Goal: Task Accomplishment & Management: Manage account settings

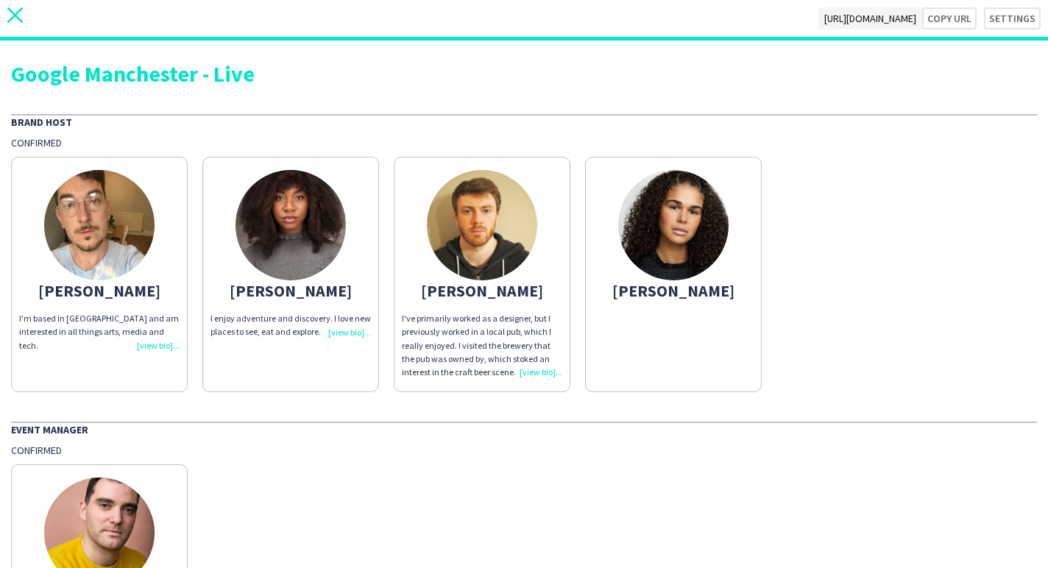
click at [9, 10] on icon at bounding box center [14, 14] width 15 height 15
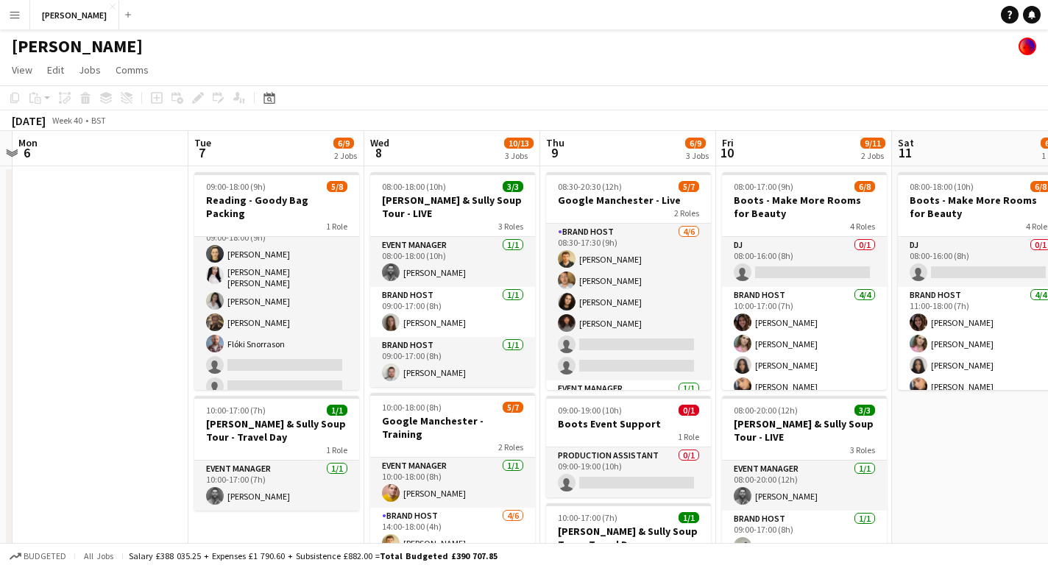
scroll to position [33, 0]
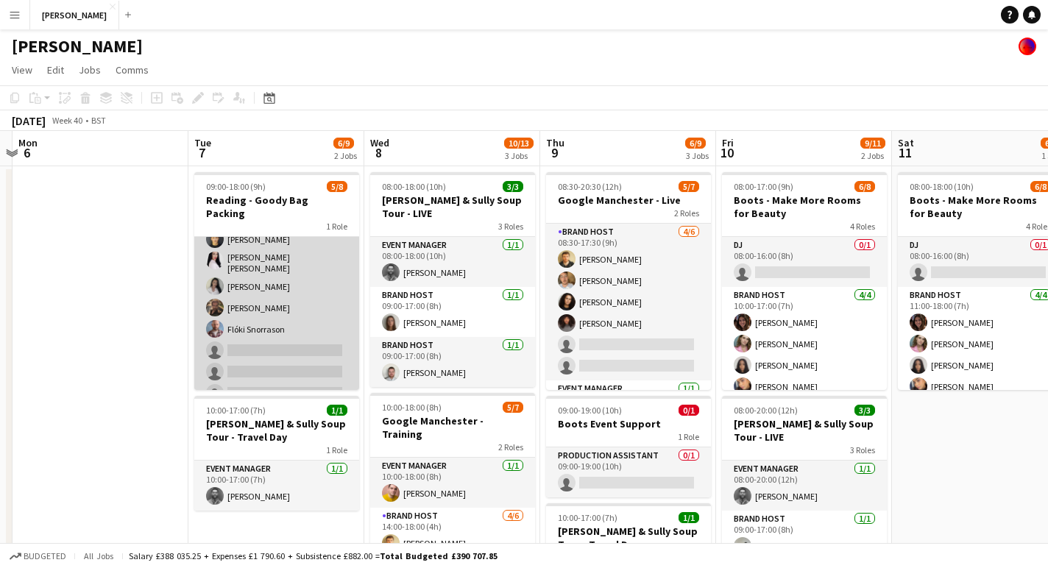
click at [256, 331] on app-card-role "Crew 5/8 09:00-18:00 (9h) Alexey Steklyannikov Elesha Eden cowley Chloe Patey P…" at bounding box center [276, 306] width 165 height 204
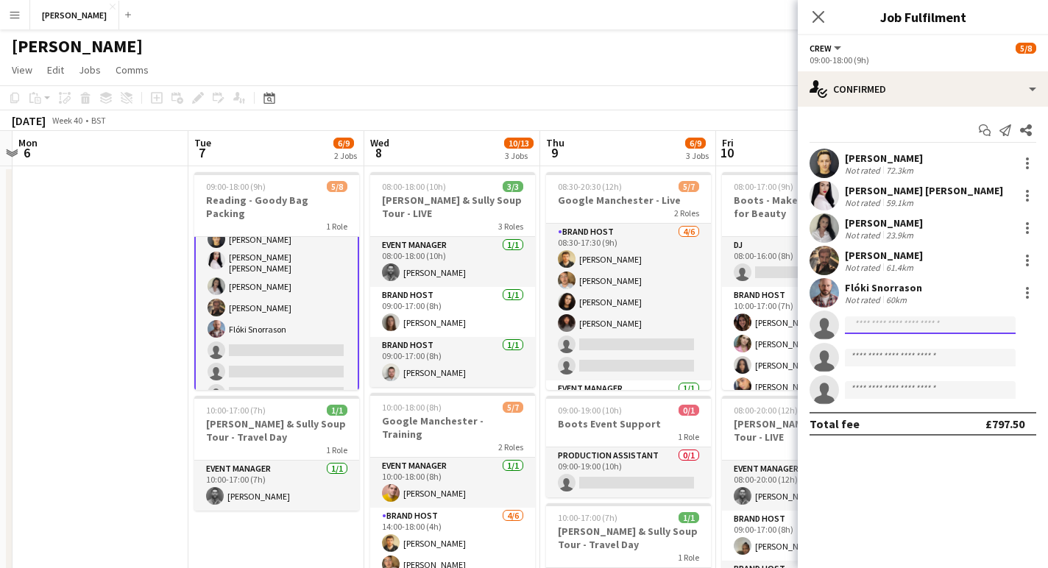
click at [866, 326] on input at bounding box center [930, 326] width 171 height 18
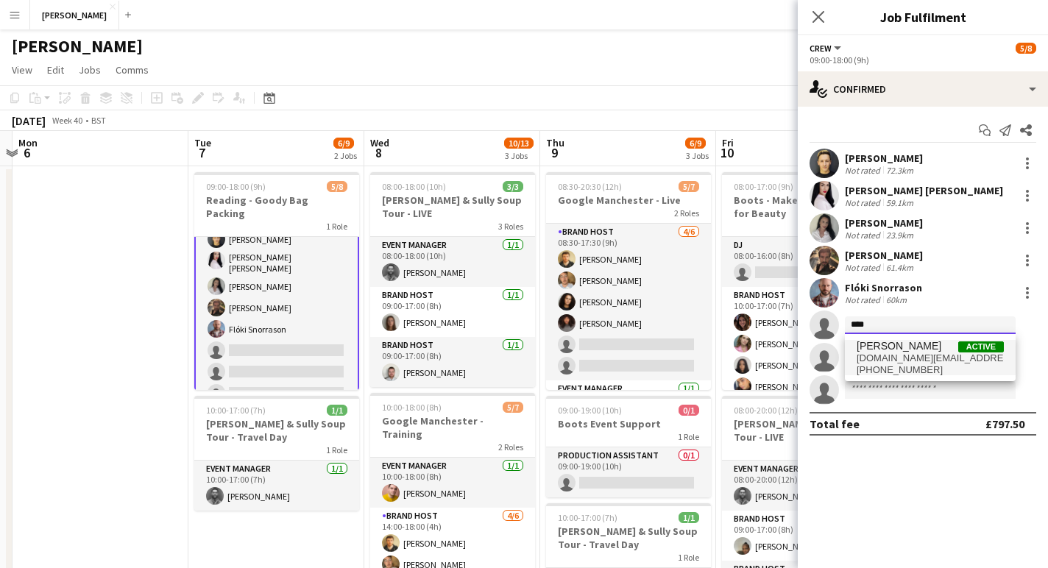
type input "****"
click at [878, 353] on span "kaursupreet.info@gmail.com" at bounding box center [930, 359] width 147 height 12
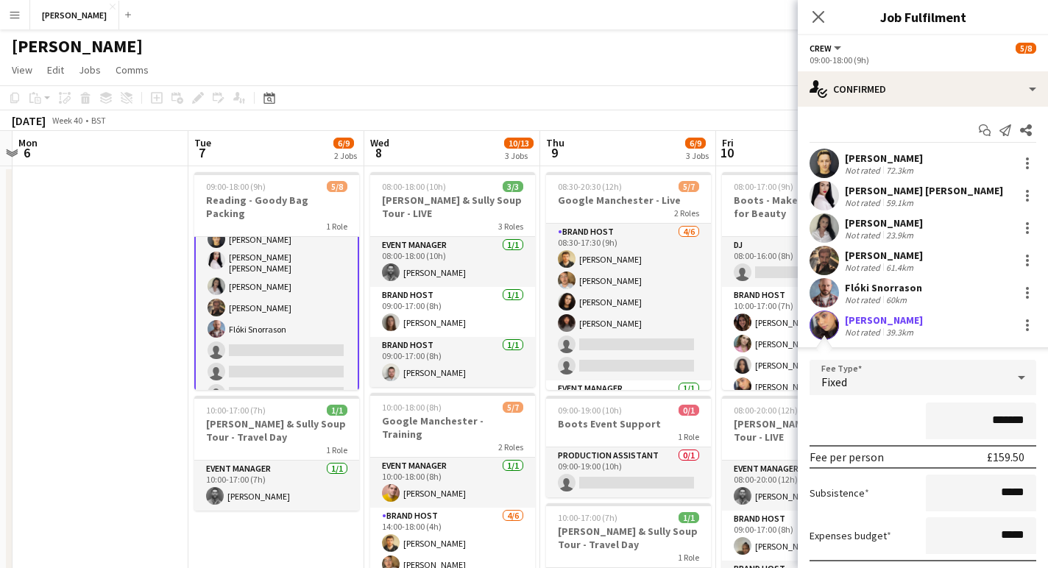
scroll to position [171, 0]
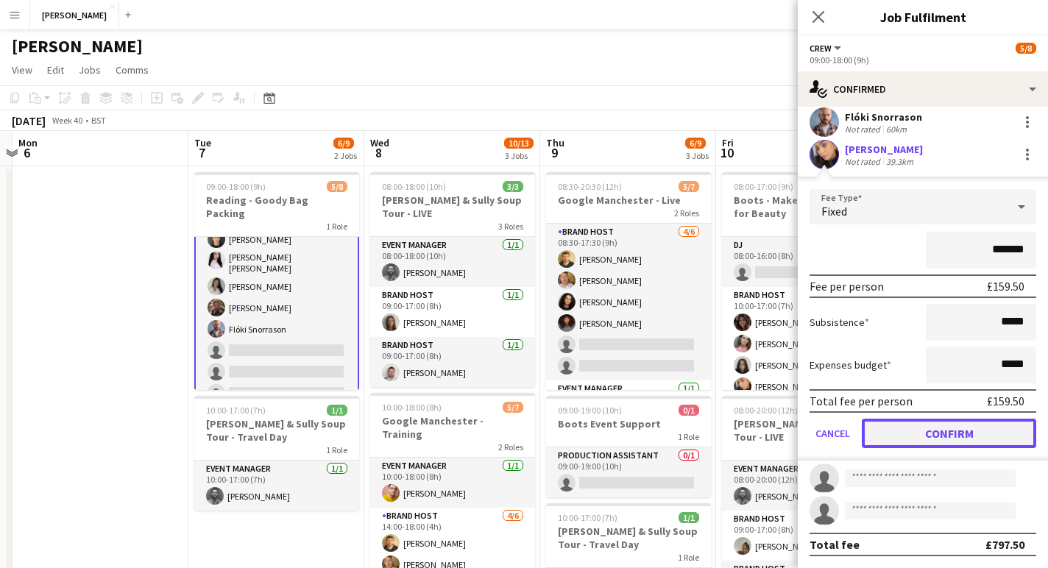
click at [931, 436] on button "Confirm" at bounding box center [949, 433] width 174 height 29
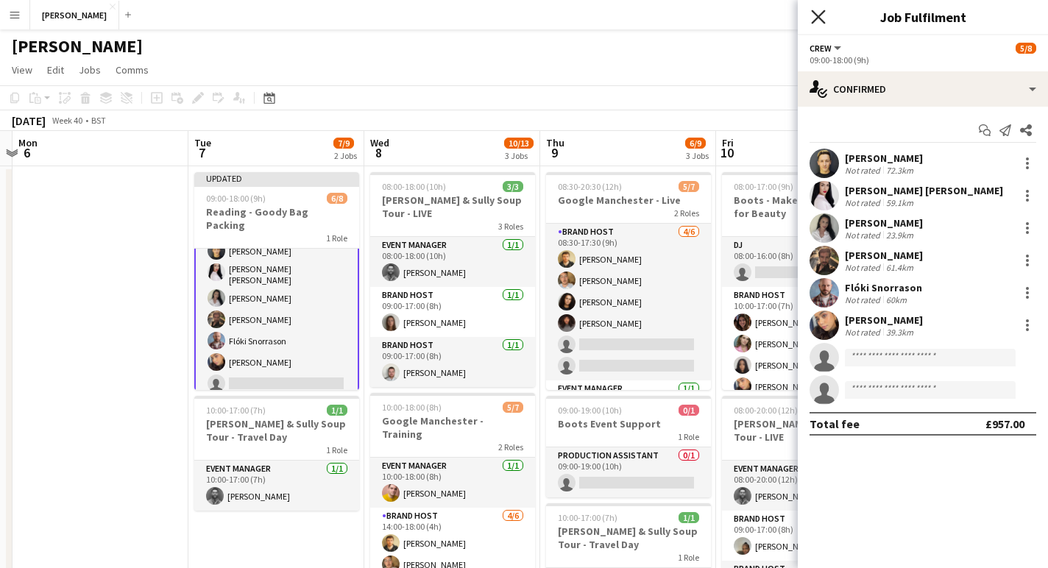
click at [822, 13] on icon at bounding box center [818, 17] width 14 height 14
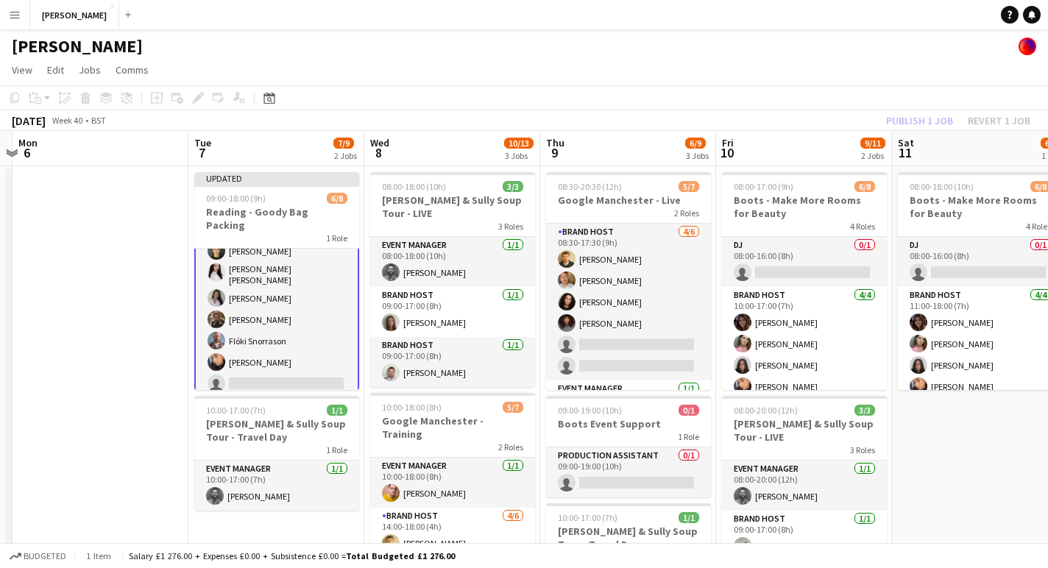
click at [855, 114] on div "October 2025 Week 40 • BST Publish 1 job Revert 1 job" at bounding box center [524, 120] width 1048 height 21
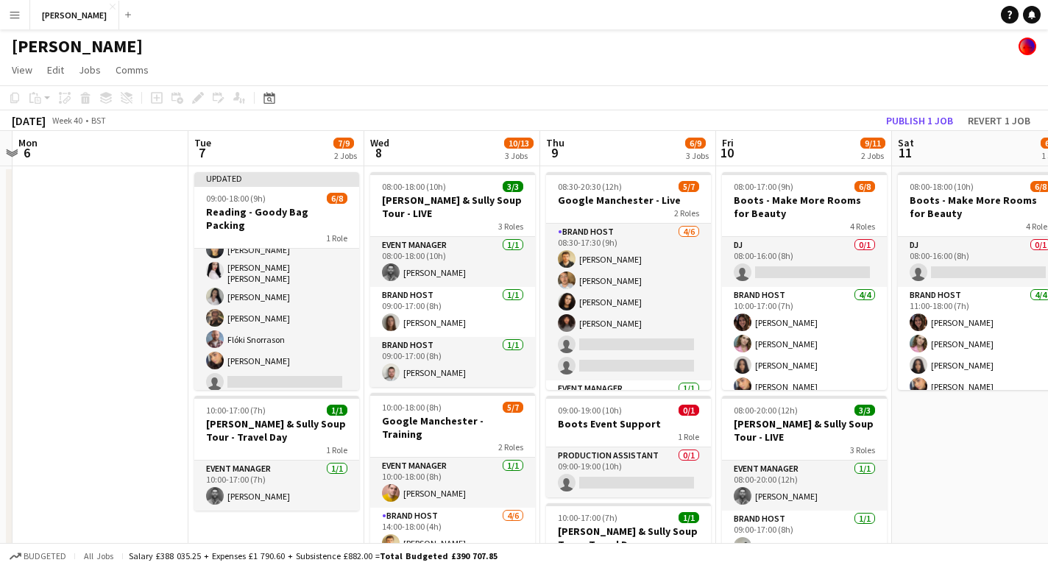
scroll to position [33, 0]
click at [932, 123] on button "Publish 1 job" at bounding box center [920, 120] width 79 height 19
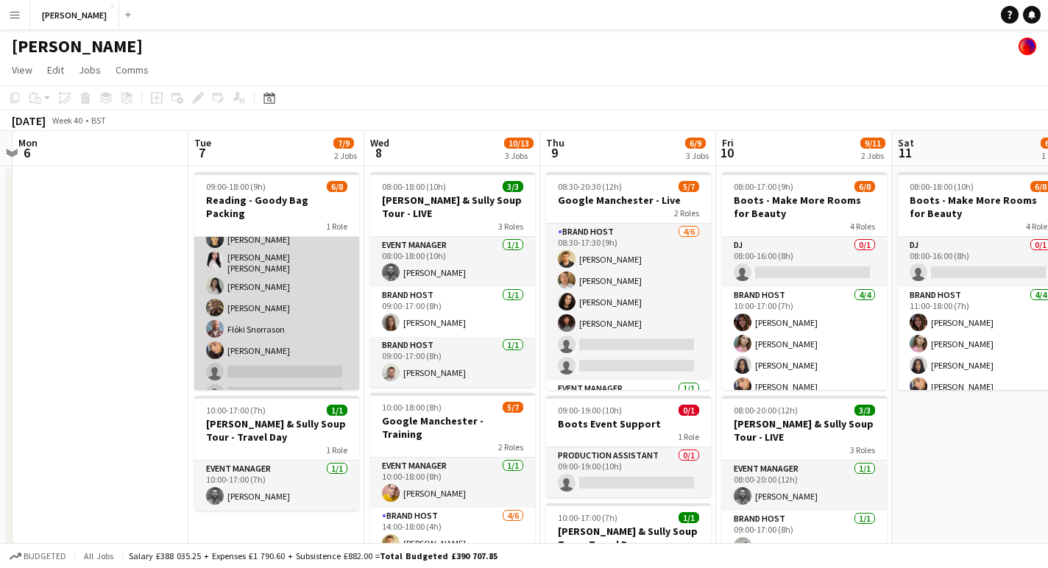
click at [299, 347] on app-card-role "Crew 6/8 09:00-18:00 (9h) Alexey Steklyannikov Elesha Eden cowley Chloe Patey P…" at bounding box center [276, 306] width 165 height 204
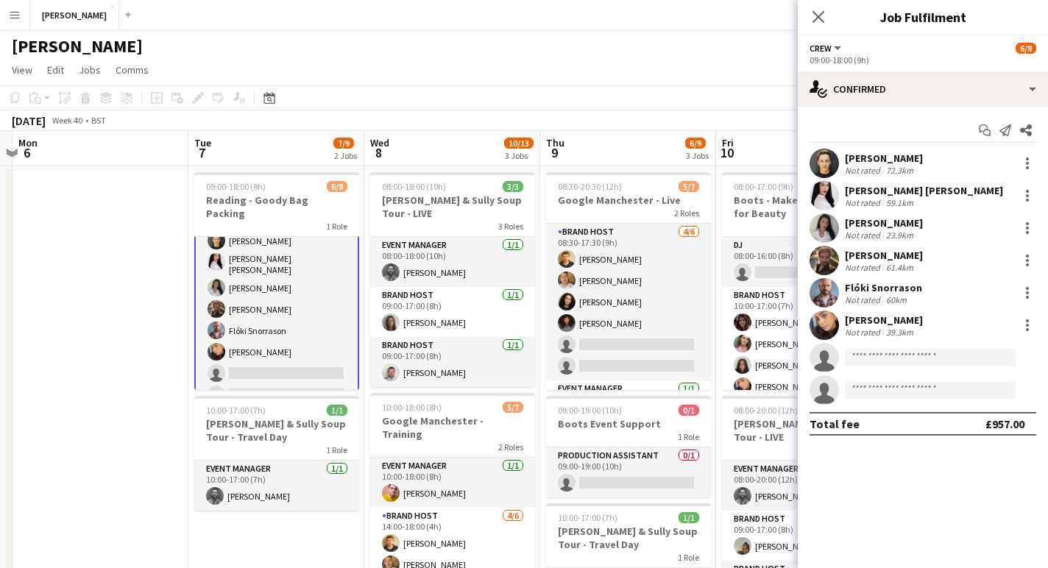
scroll to position [35, 0]
click at [895, 361] on input at bounding box center [930, 358] width 171 height 18
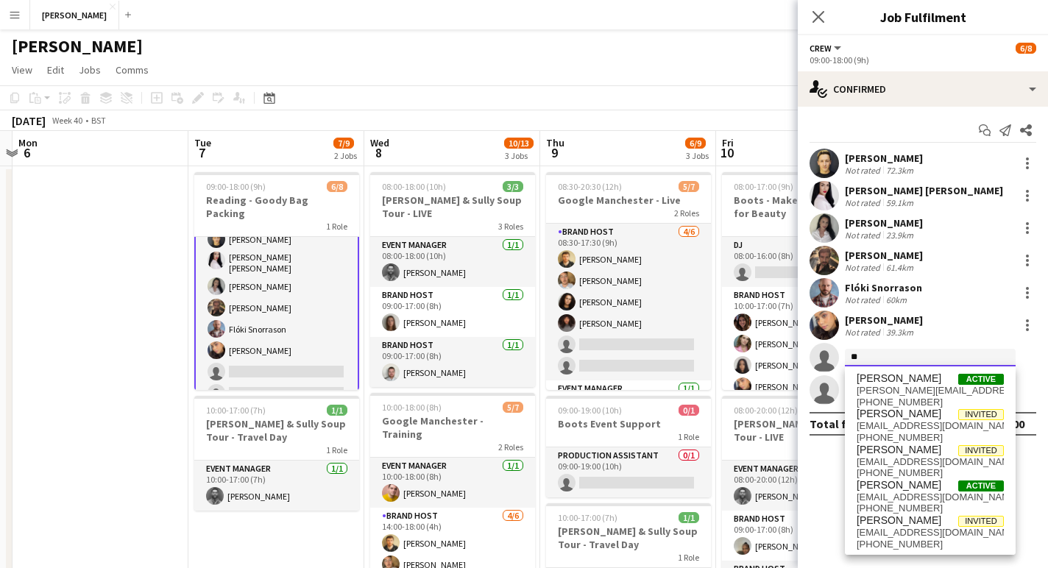
type input "*"
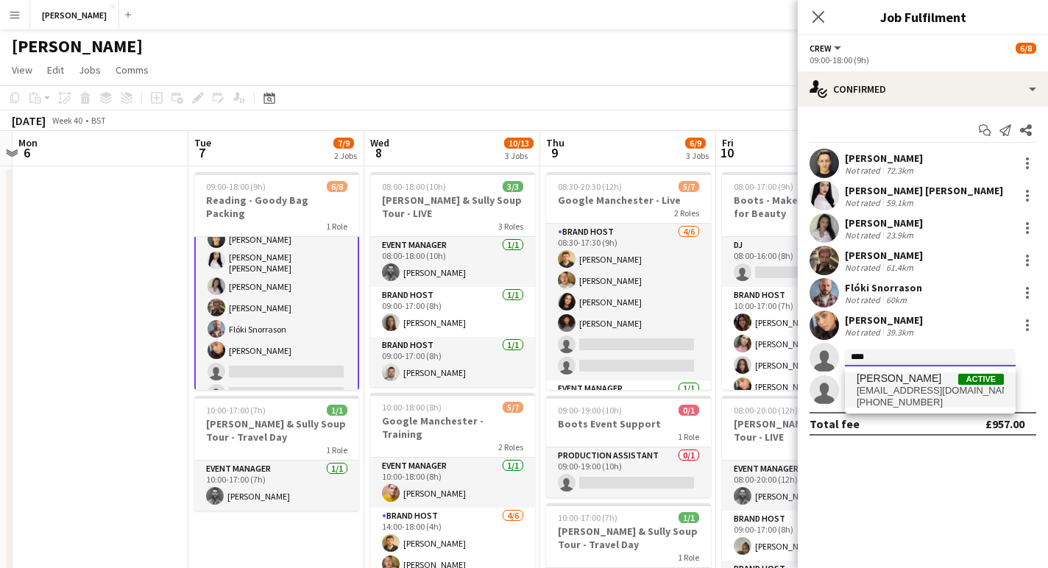
type input "****"
click at [886, 381] on span "Michael Tait" at bounding box center [899, 379] width 85 height 13
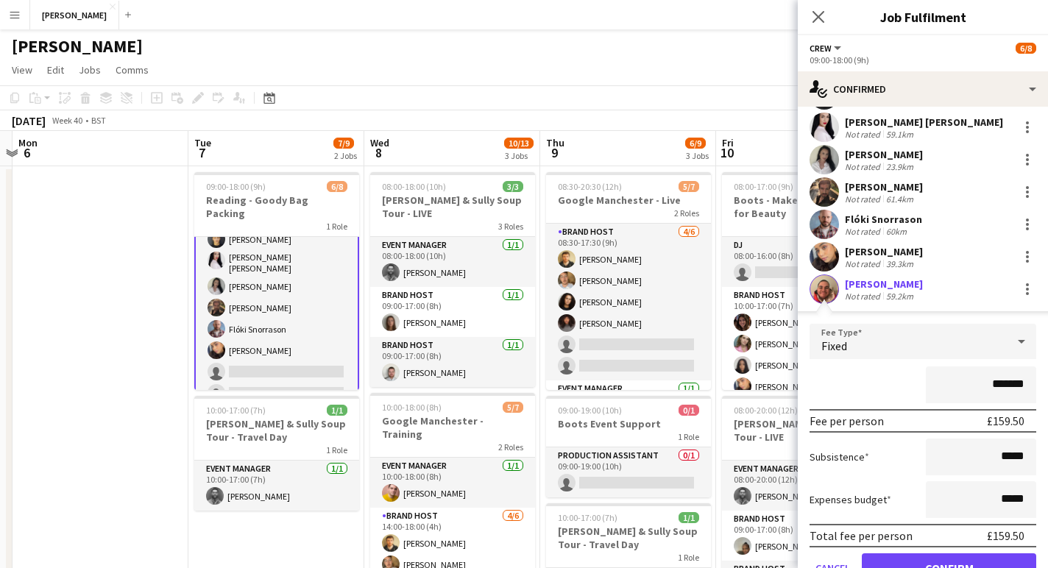
scroll to position [90, 0]
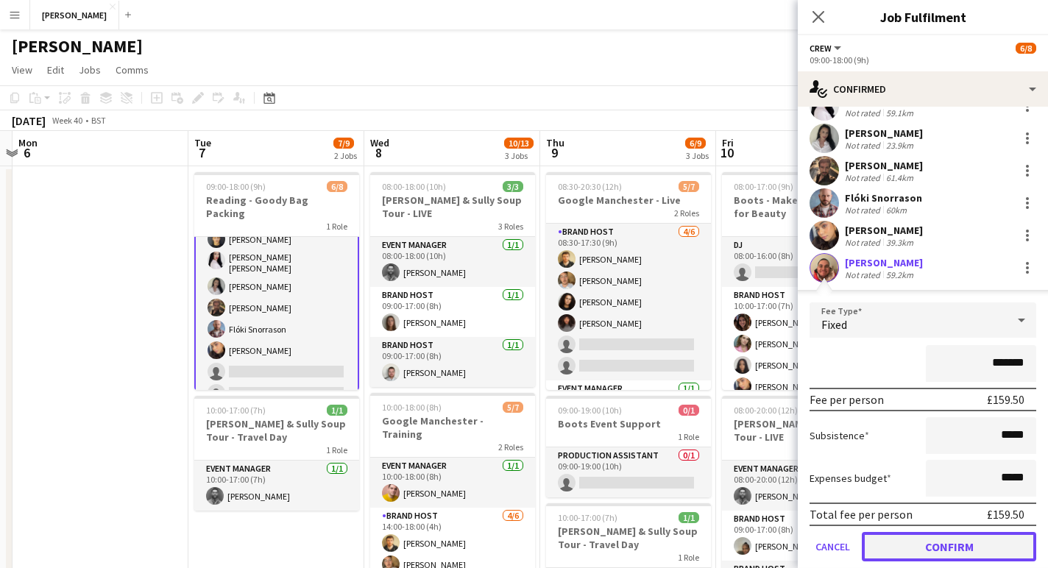
click at [947, 545] on button "Confirm" at bounding box center [949, 546] width 174 height 29
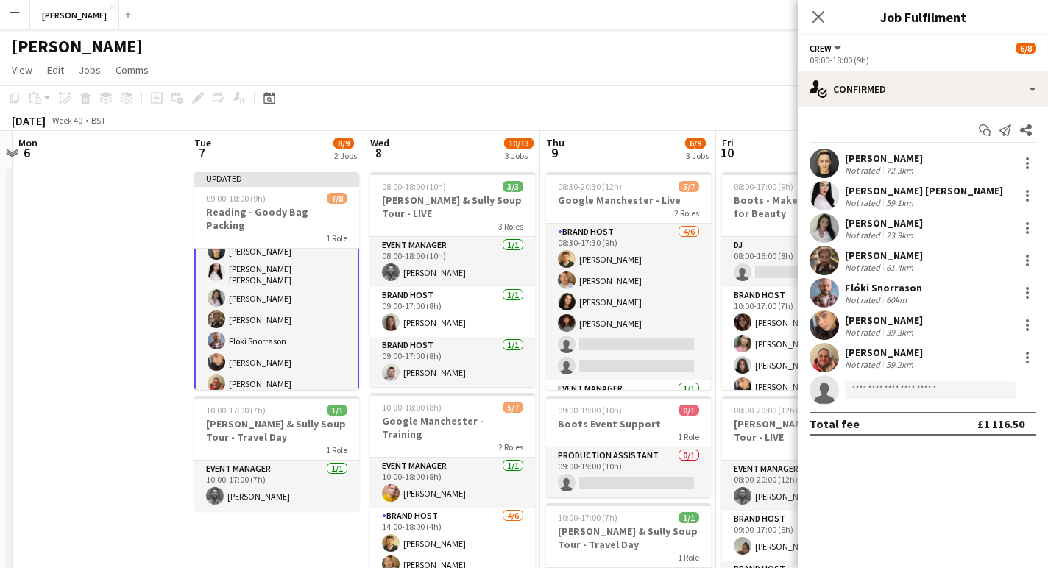
scroll to position [0, 0]
click at [822, 15] on icon "Close pop-in" at bounding box center [818, 17] width 14 height 14
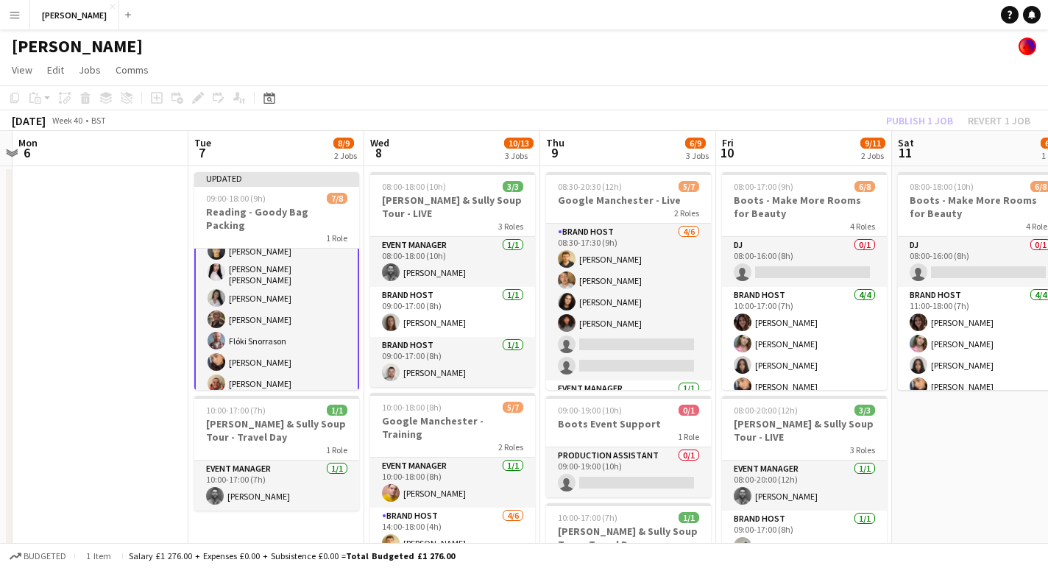
click at [850, 107] on app-toolbar "Copy Paste Paste Command V Paste with crew Command Shift V Paste linked Job Del…" at bounding box center [524, 97] width 1048 height 25
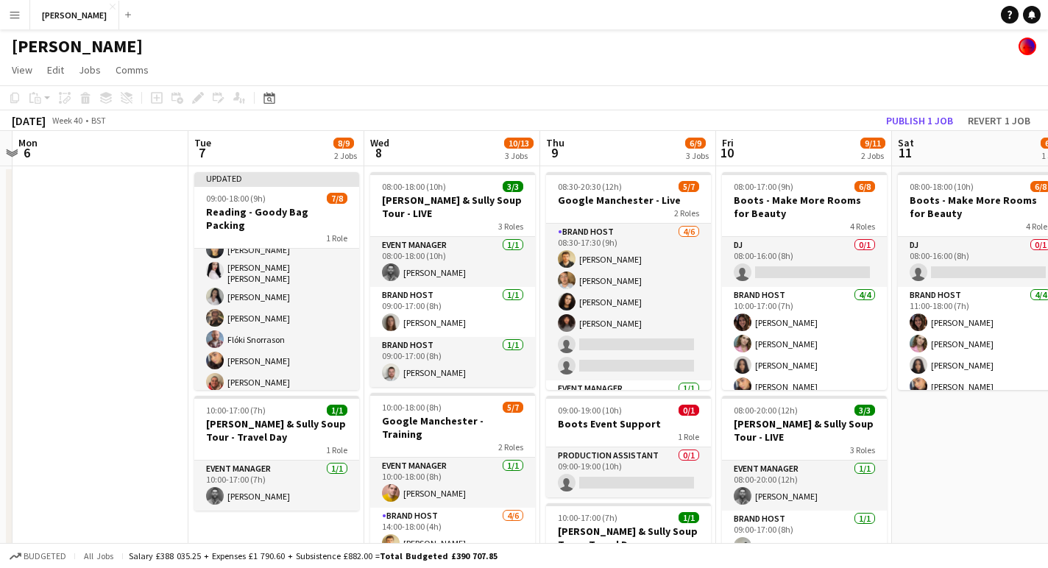
scroll to position [33, 0]
click at [913, 116] on button "Publish 1 job" at bounding box center [920, 120] width 79 height 19
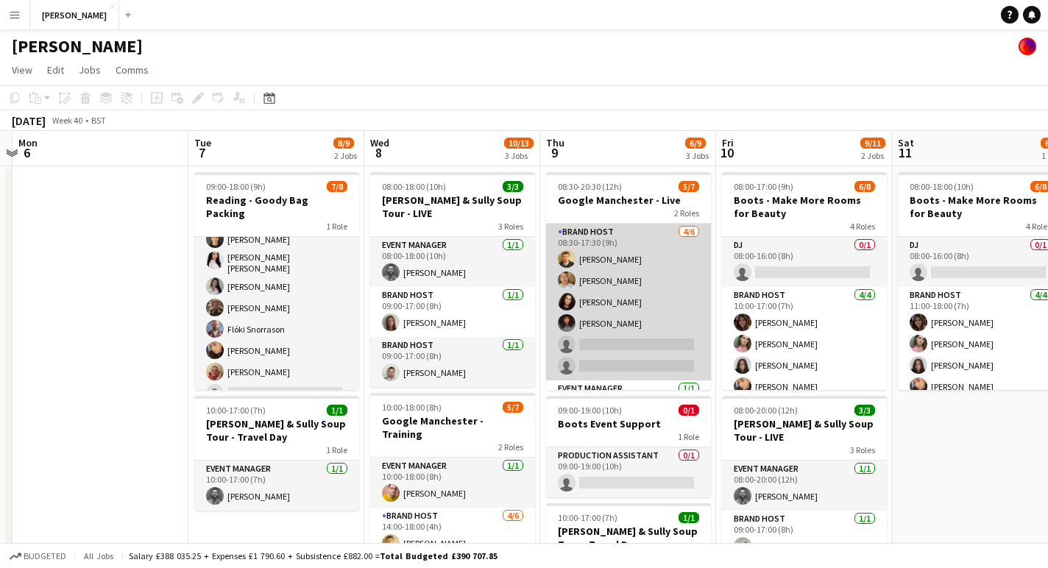
click at [601, 347] on app-card-role "Brand Host 4/6 08:30-17:30 (9h) Nathan Hulman Chris Owen Tillie Amartey Gloria …" at bounding box center [628, 302] width 165 height 157
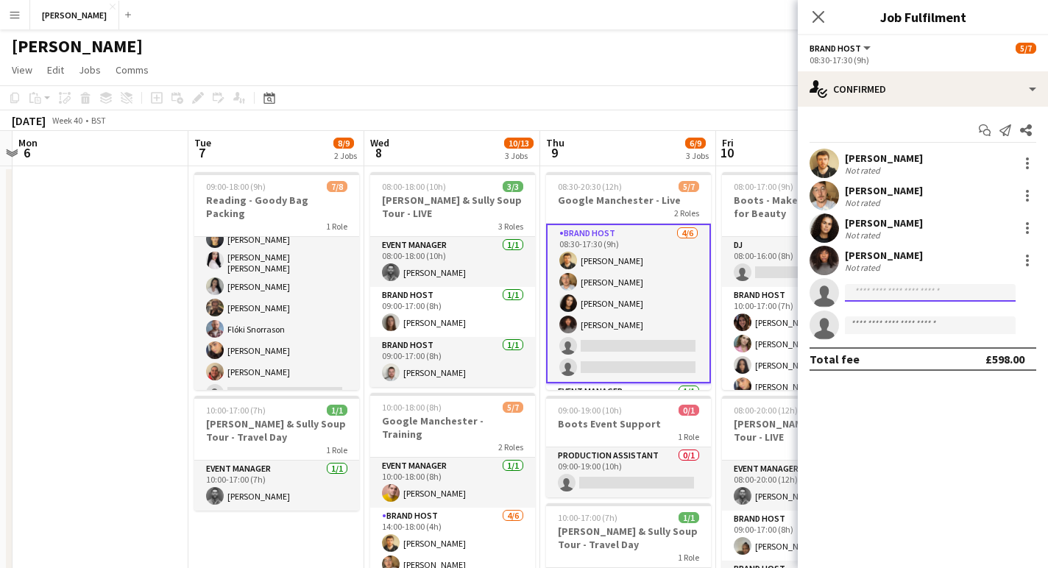
click at [886, 289] on input at bounding box center [930, 293] width 171 height 18
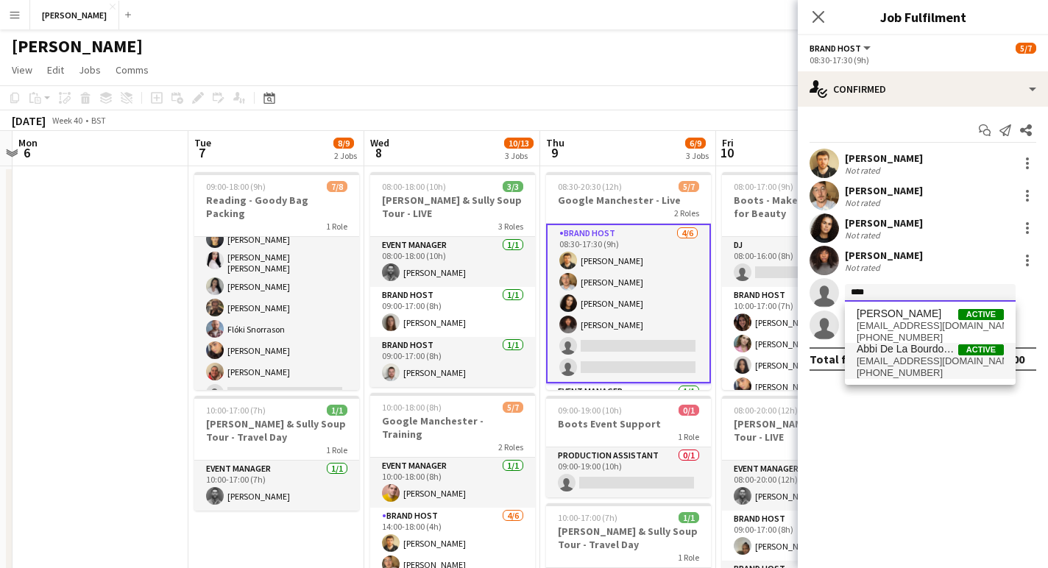
type input "****"
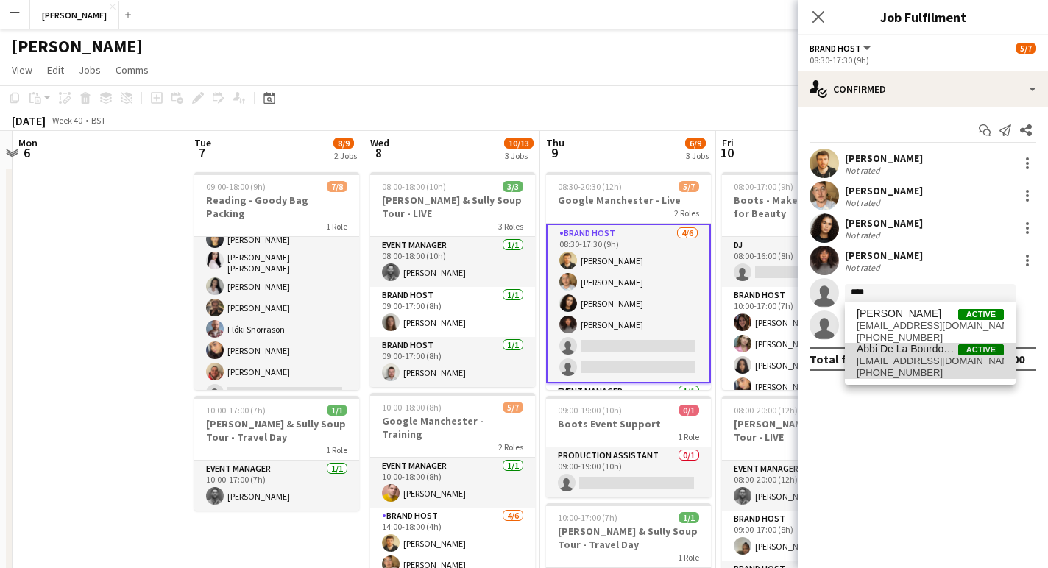
click at [897, 352] on span "Abbi De La Bourdonnaye" at bounding box center [908, 349] width 102 height 13
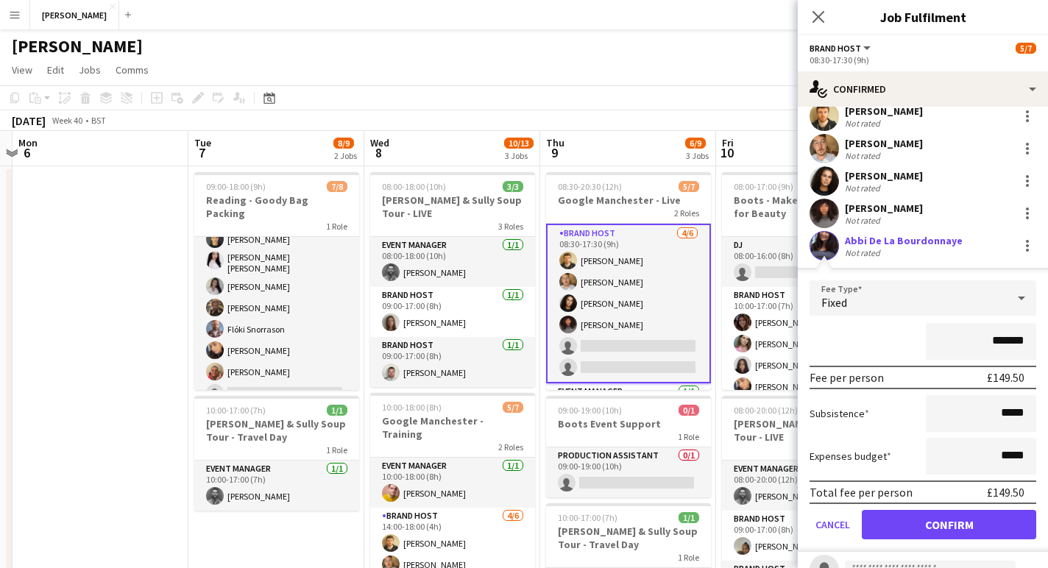
scroll to position [106, 0]
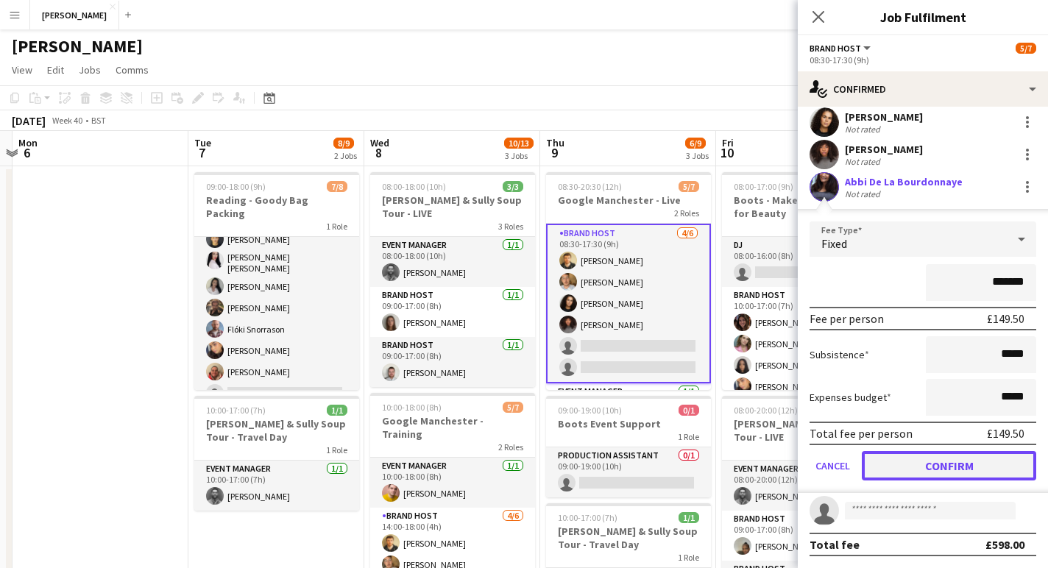
click at [937, 459] on button "Confirm" at bounding box center [949, 465] width 174 height 29
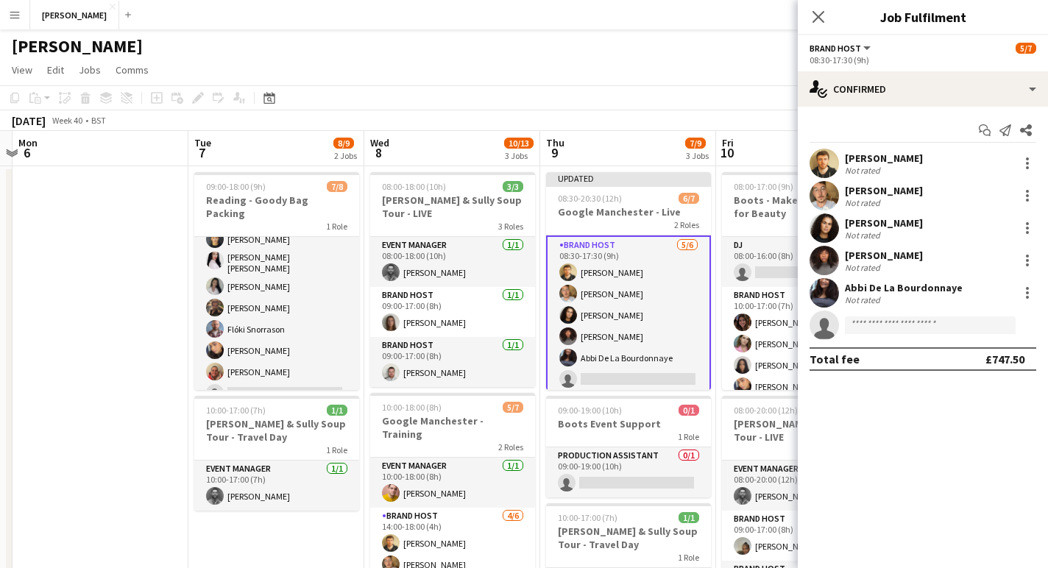
scroll to position [0, 0]
click at [779, 290] on app-card-role "Brand Host 4/4 10:00-17:00 (7h) Sophie Dudman Elizabeth Coles Olivia Adegboyega…" at bounding box center [804, 344] width 165 height 114
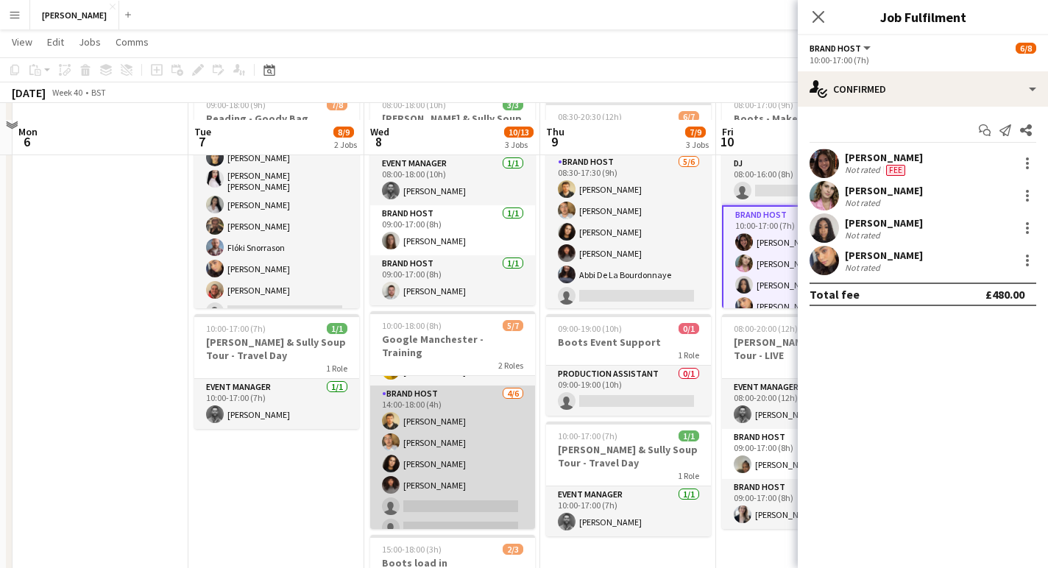
scroll to position [97, 0]
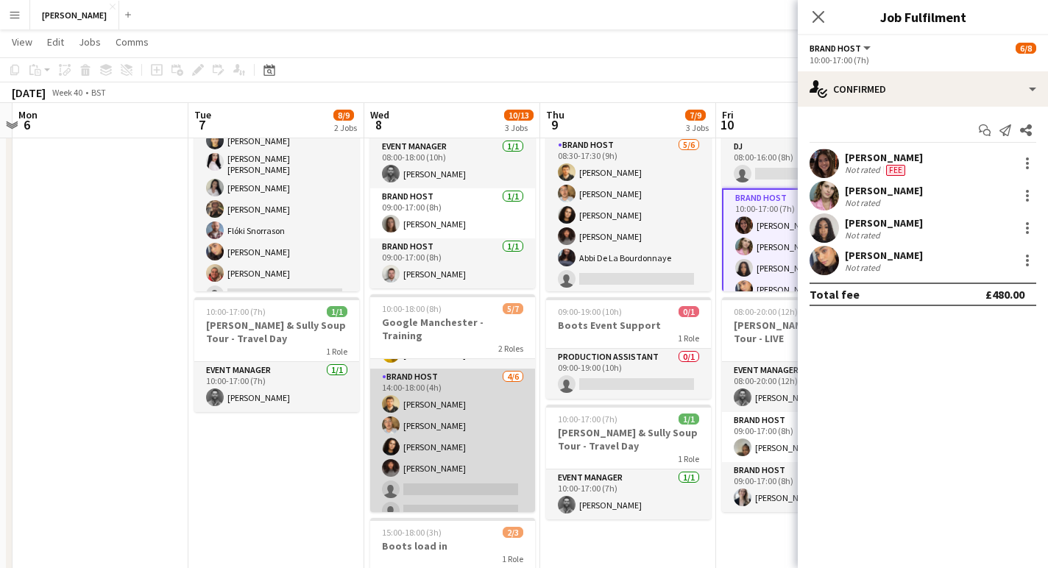
click at [445, 462] on app-card-role "Brand Host 4/6 14:00-18:00 (4h) Nathan Hulman Chris Owen Tillie Amartey Gloria …" at bounding box center [452, 447] width 165 height 157
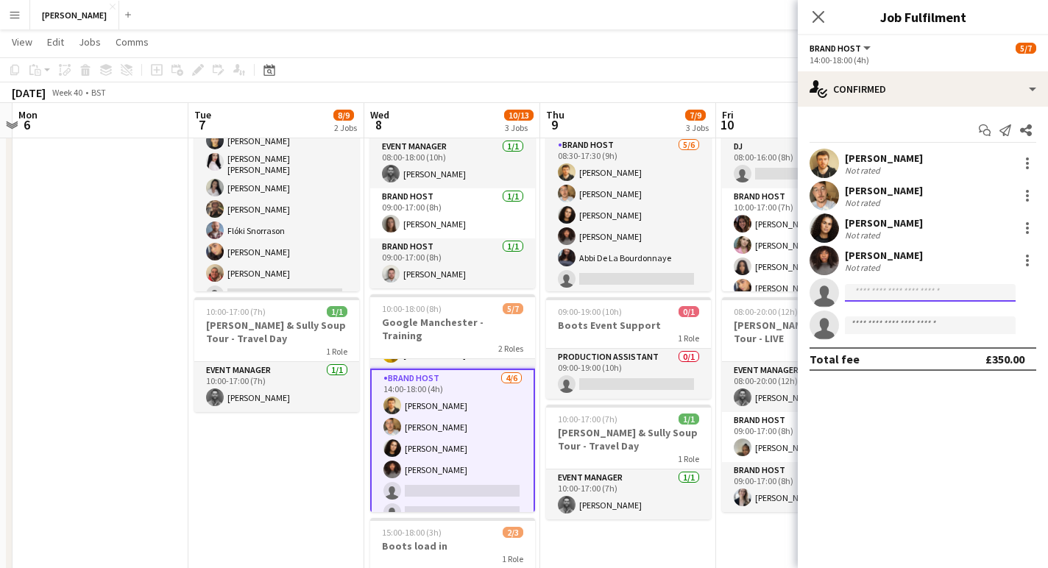
click at [901, 300] on input at bounding box center [930, 293] width 171 height 18
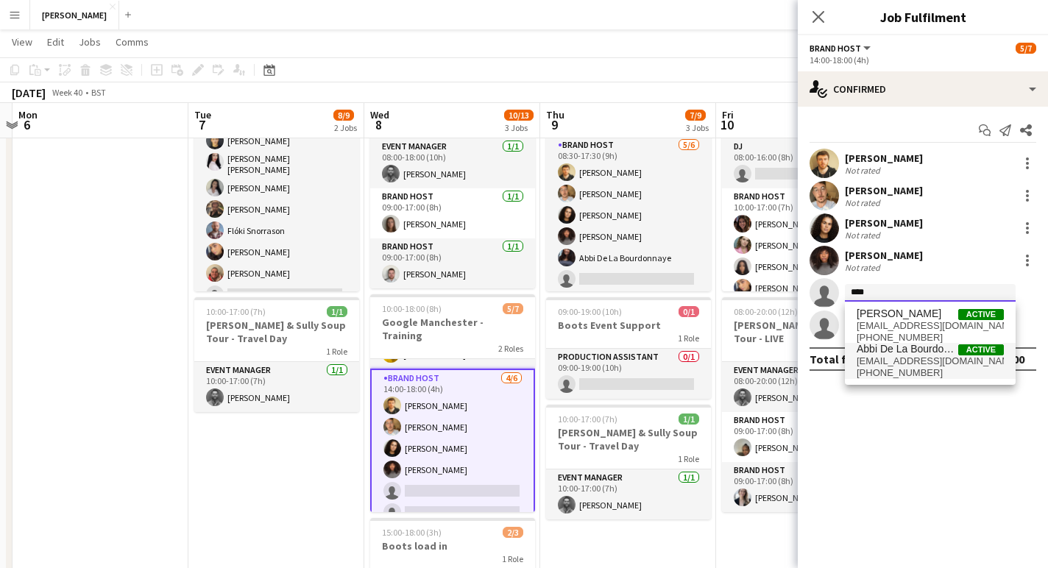
type input "****"
click at [915, 359] on span "[EMAIL_ADDRESS][DOMAIN_NAME]" at bounding box center [930, 362] width 147 height 12
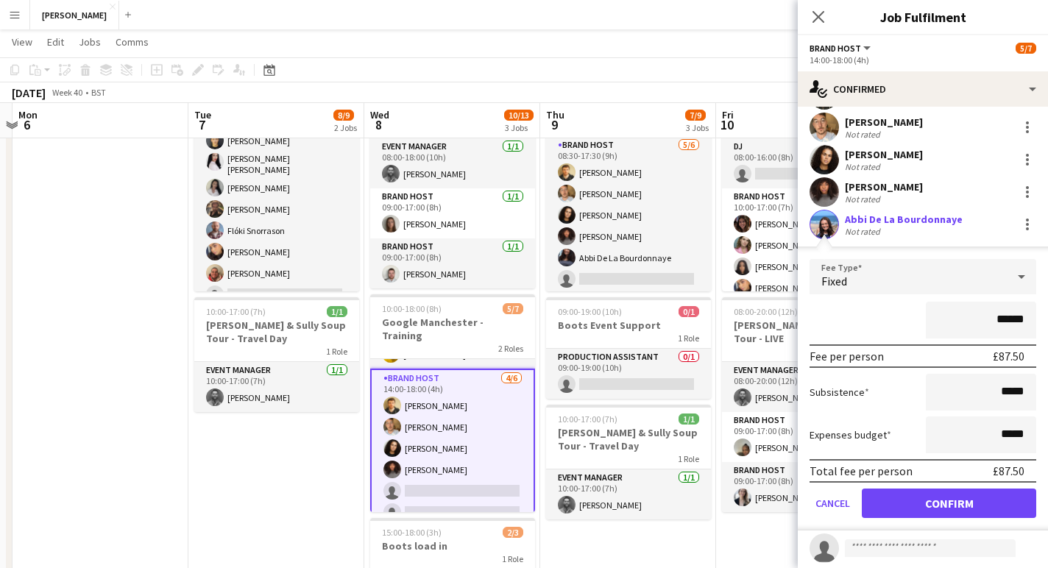
scroll to position [106, 0]
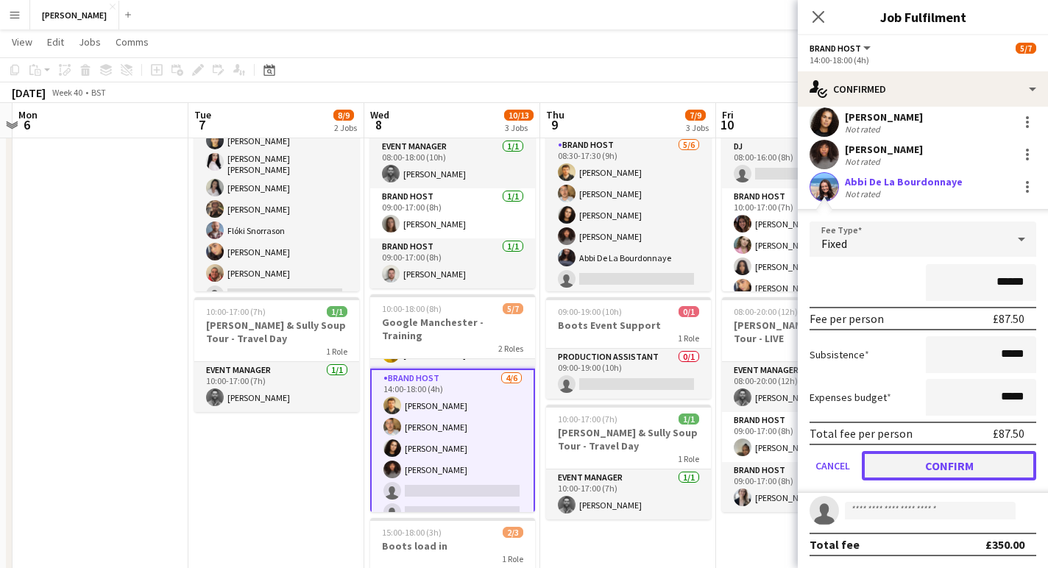
click at [925, 463] on button "Confirm" at bounding box center [949, 465] width 174 height 29
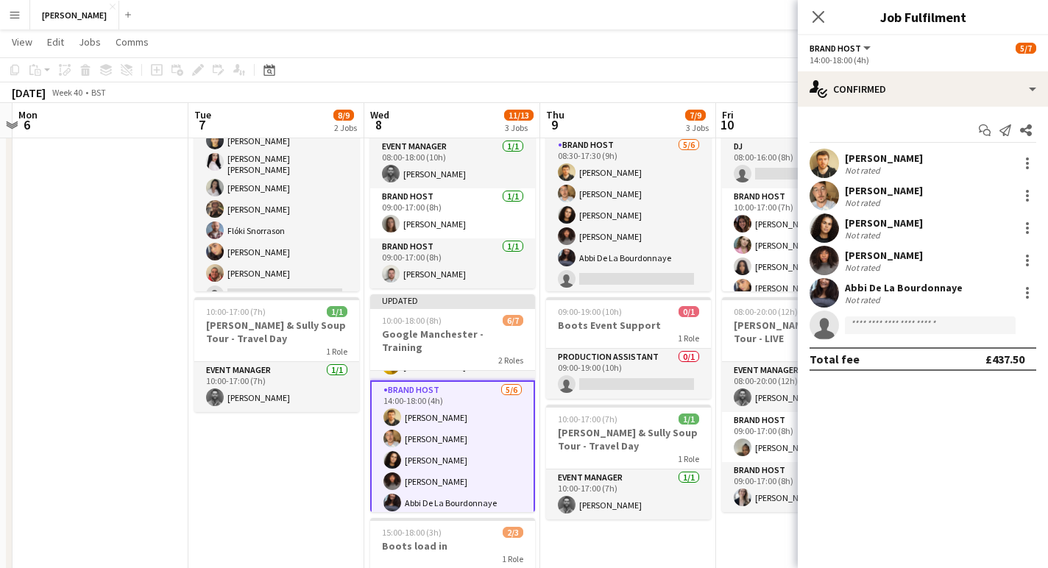
click at [763, 525] on app-date-cell "08:00-17:00 (9h) 6/8 Boots - Make More Rooms for Beauty 4 Roles DJ 0/1 08:00-16…" at bounding box center [804, 381] width 176 height 627
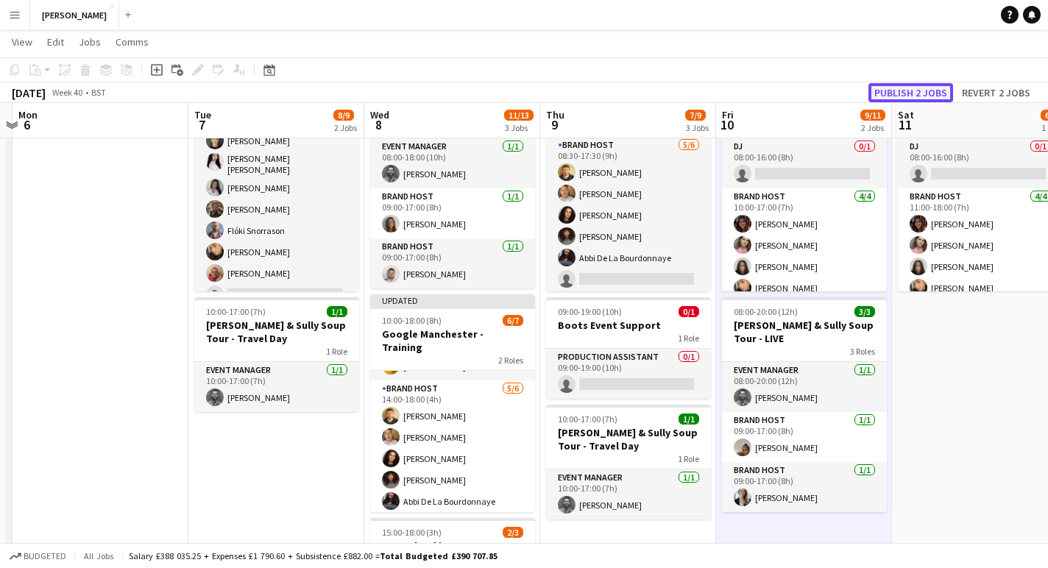
click at [919, 90] on button "Publish 2 jobs" at bounding box center [911, 92] width 85 height 19
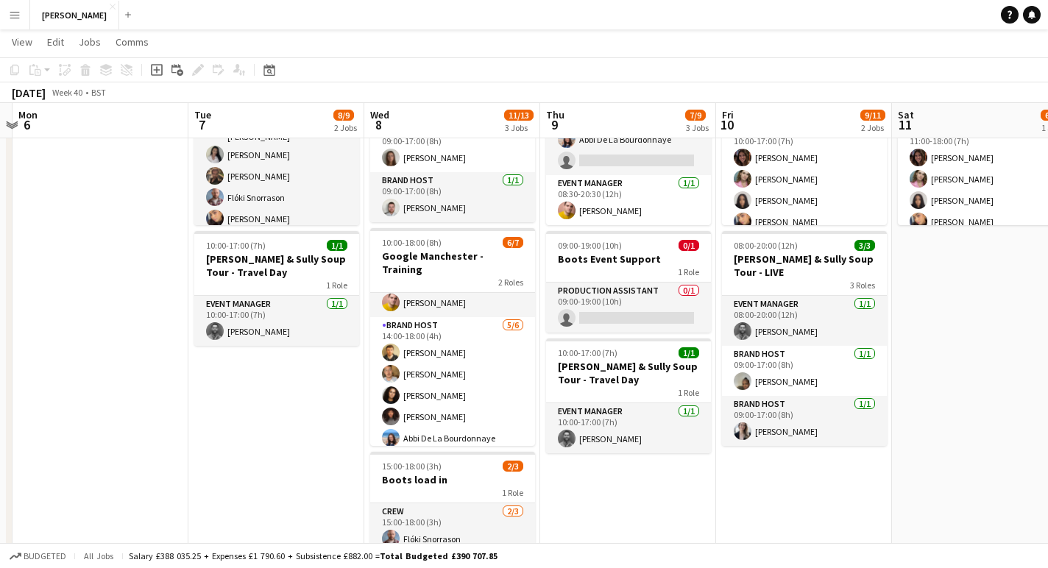
scroll to position [40, 0]
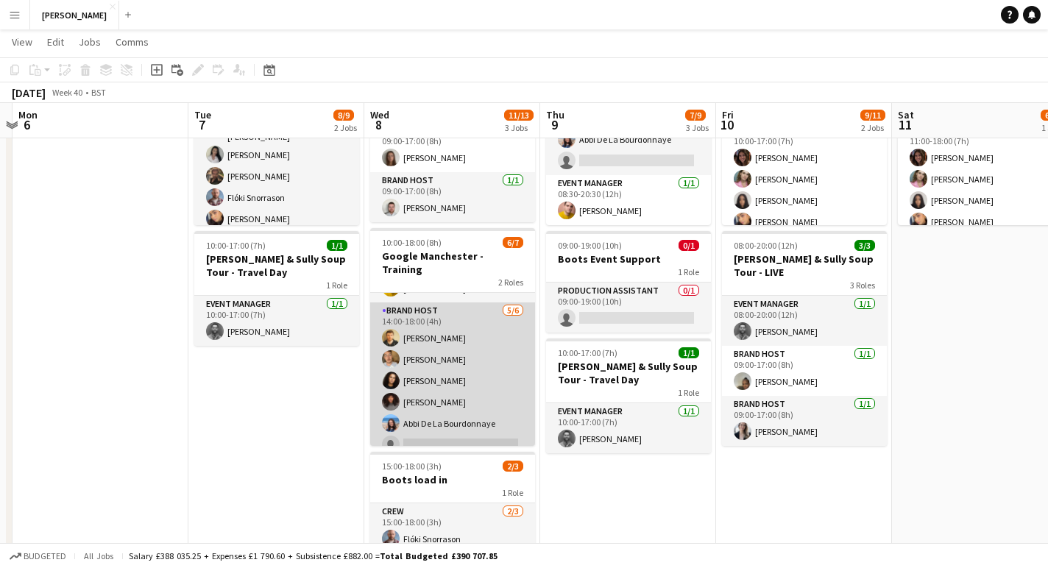
click at [439, 412] on app-card-role "Brand Host 5/6 14:00-18:00 (4h) Nathan Hulman Chris Owen Tillie Amartey Gloria …" at bounding box center [452, 381] width 165 height 157
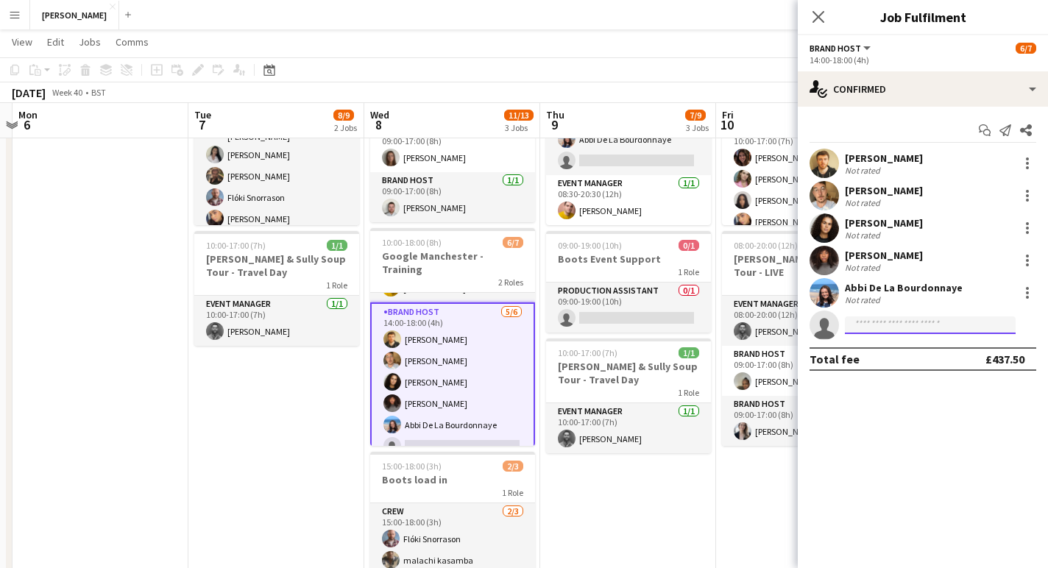
click at [878, 329] on input at bounding box center [930, 326] width 171 height 18
type input "*"
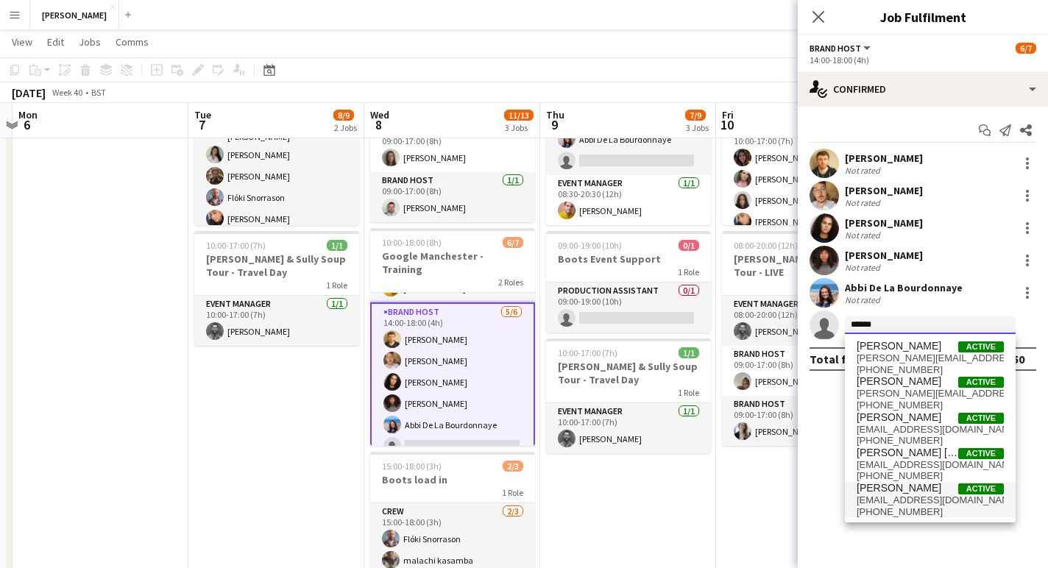
type input "******"
click at [884, 488] on span "Rebecca Wu" at bounding box center [899, 488] width 85 height 13
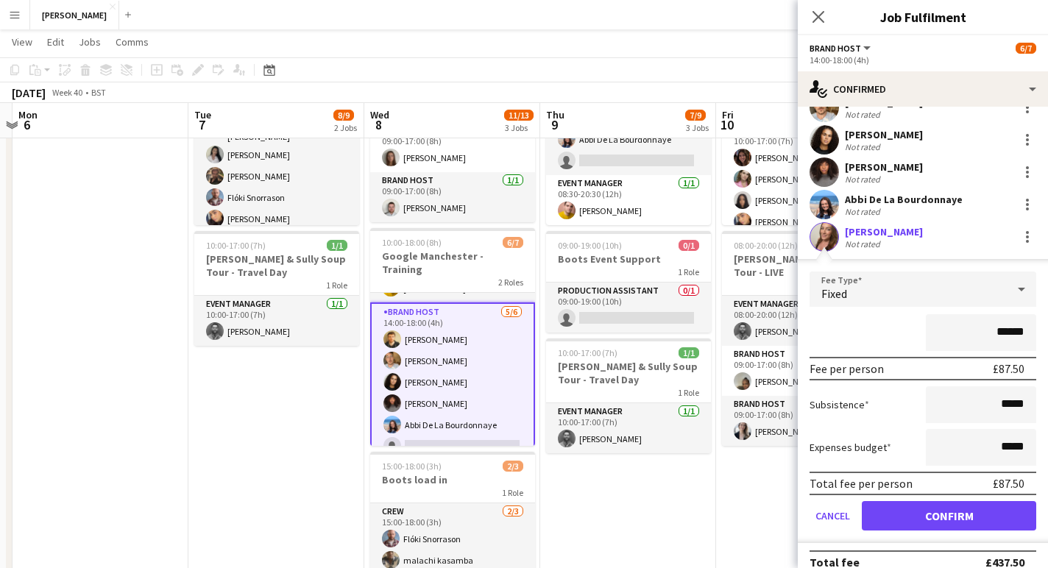
scroll to position [106, 0]
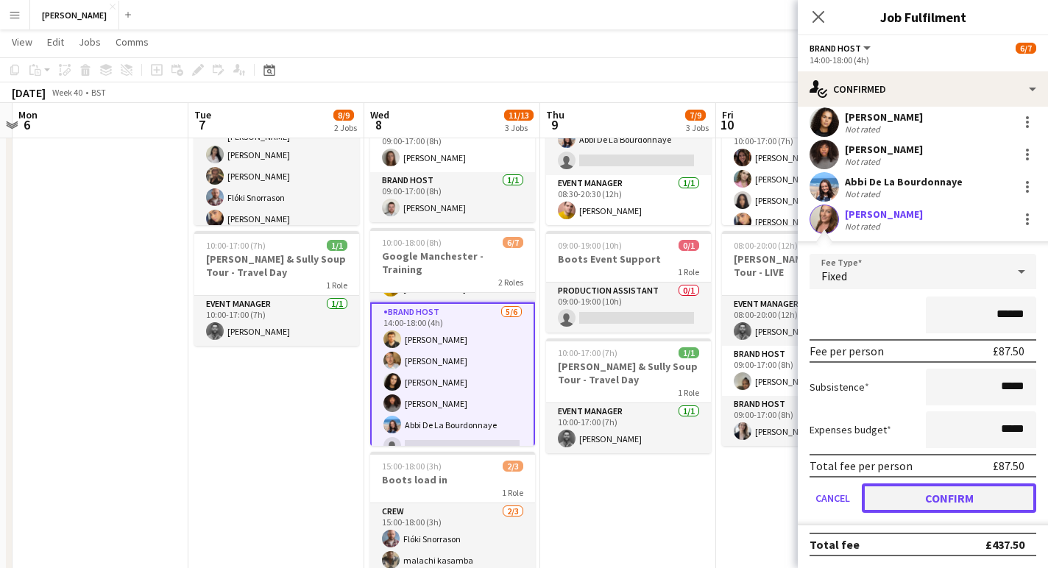
click at [928, 501] on button "Confirm" at bounding box center [949, 498] width 174 height 29
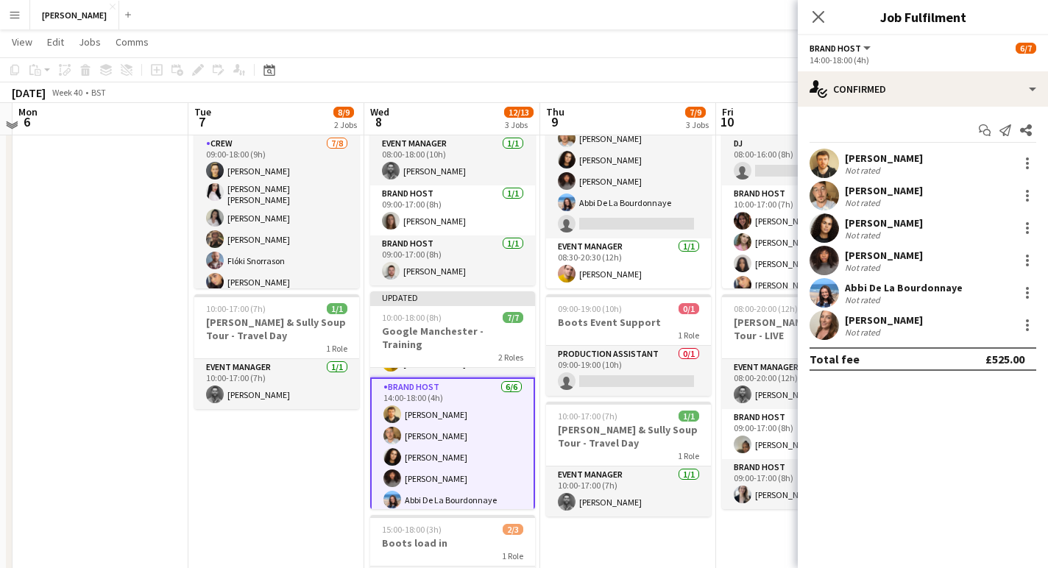
scroll to position [96, 0]
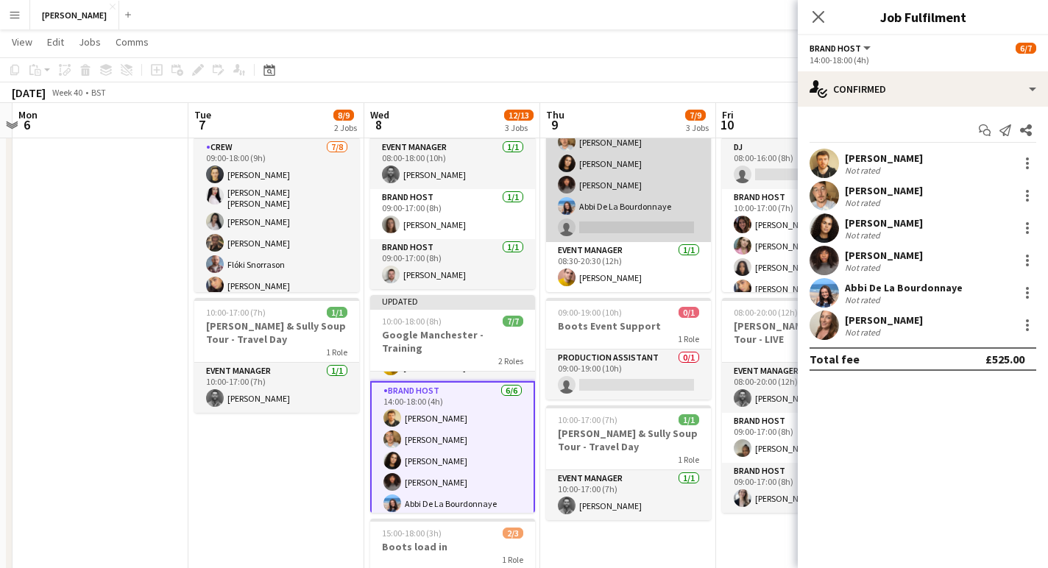
click at [631, 222] on app-card-role "Brand Host 5/6 08:30-17:30 (9h) Nathan Hulman Chris Owen Tillie Amartey Gloria …" at bounding box center [628, 163] width 165 height 157
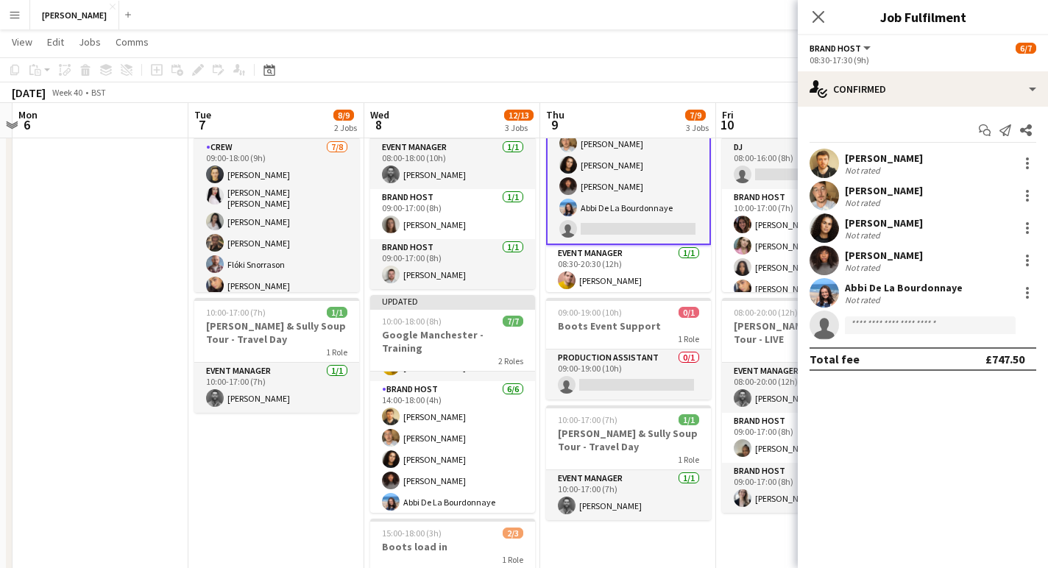
scroll to position [42, 0]
click at [892, 330] on input at bounding box center [930, 326] width 171 height 18
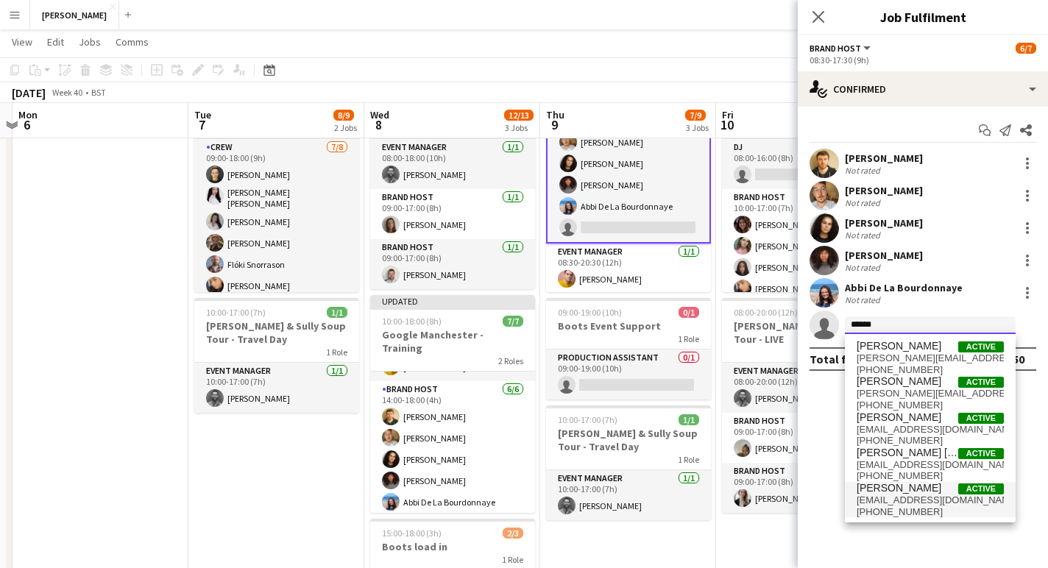
type input "******"
click at [889, 498] on span "beccaozard@hotmail.co.uk" at bounding box center [930, 501] width 147 height 12
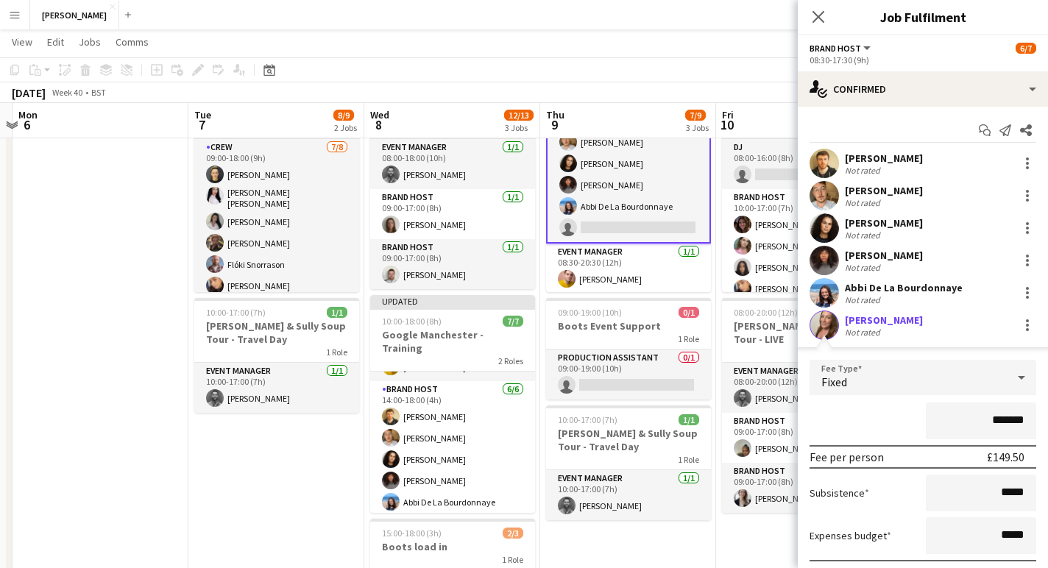
scroll to position [106, 0]
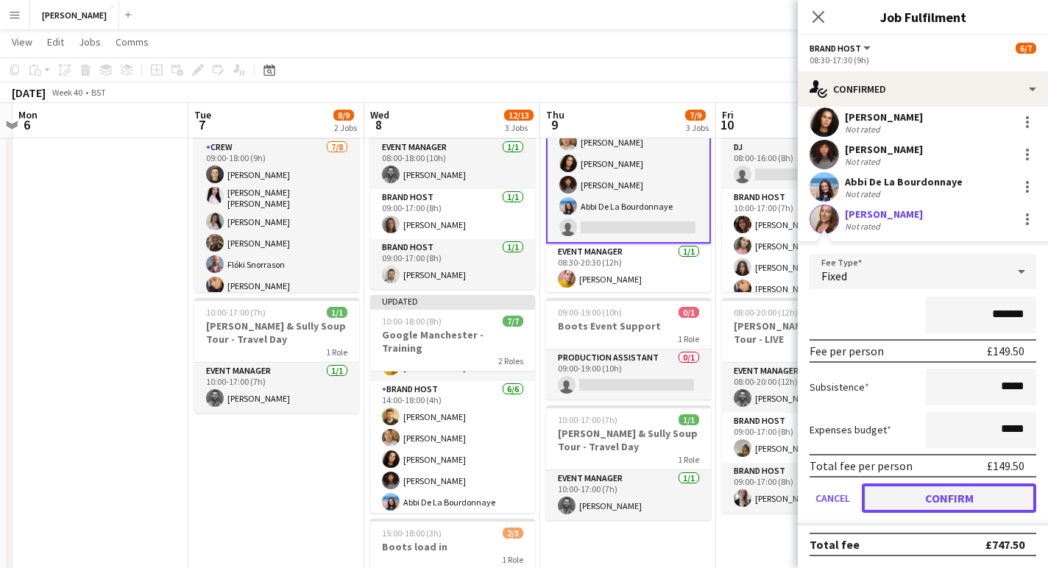
click at [911, 487] on button "Confirm" at bounding box center [949, 498] width 174 height 29
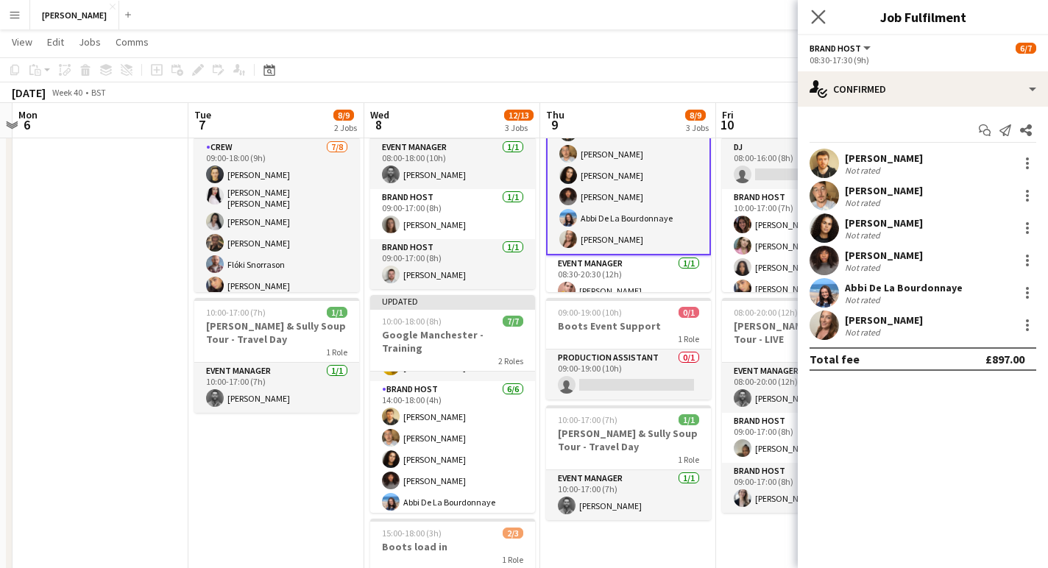
click at [810, 13] on app-icon "Close pop-in" at bounding box center [818, 17] width 21 height 21
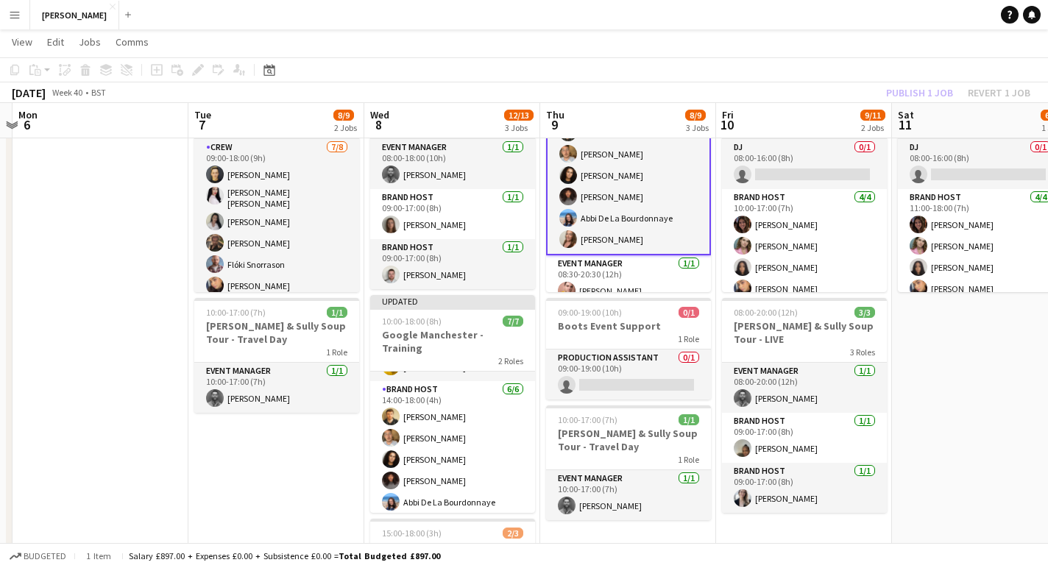
click at [793, 102] on div "October 2025 Week 40 • BST Publish 1 job Revert 1 job" at bounding box center [524, 92] width 1048 height 21
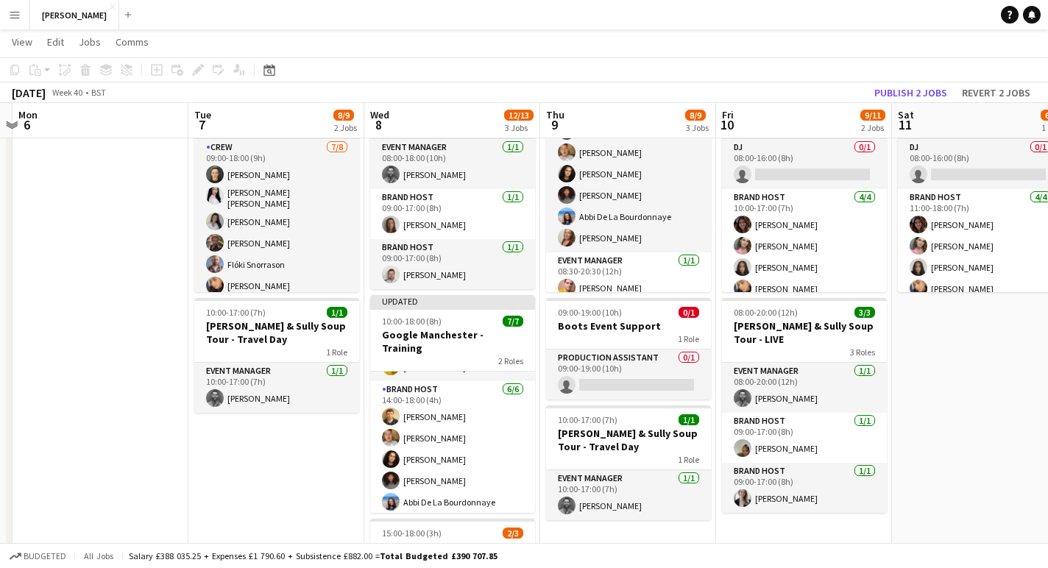
scroll to position [40, 0]
click at [904, 91] on button "Publish 2 jobs" at bounding box center [911, 92] width 85 height 19
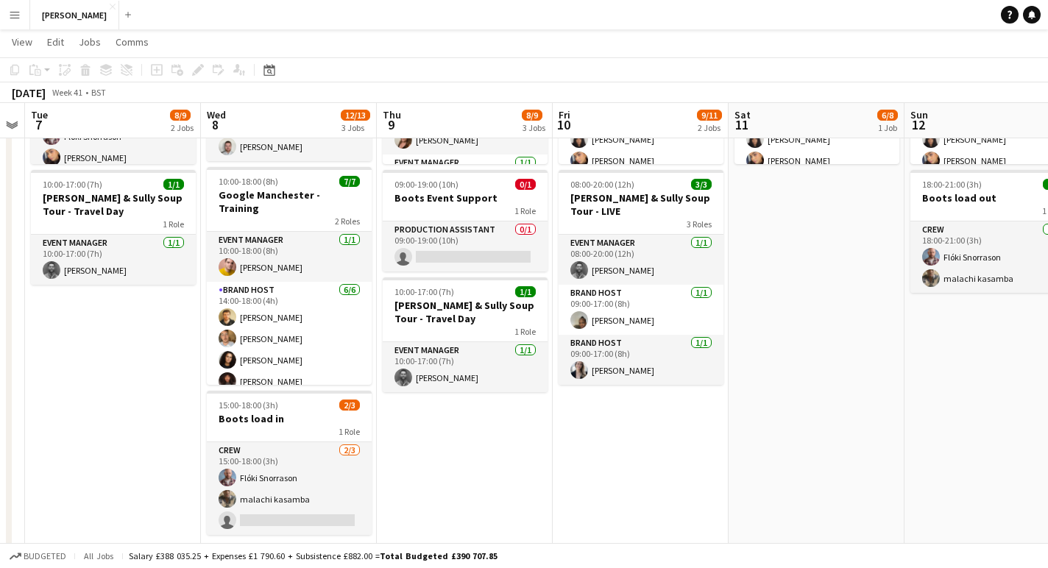
scroll to position [0, 0]
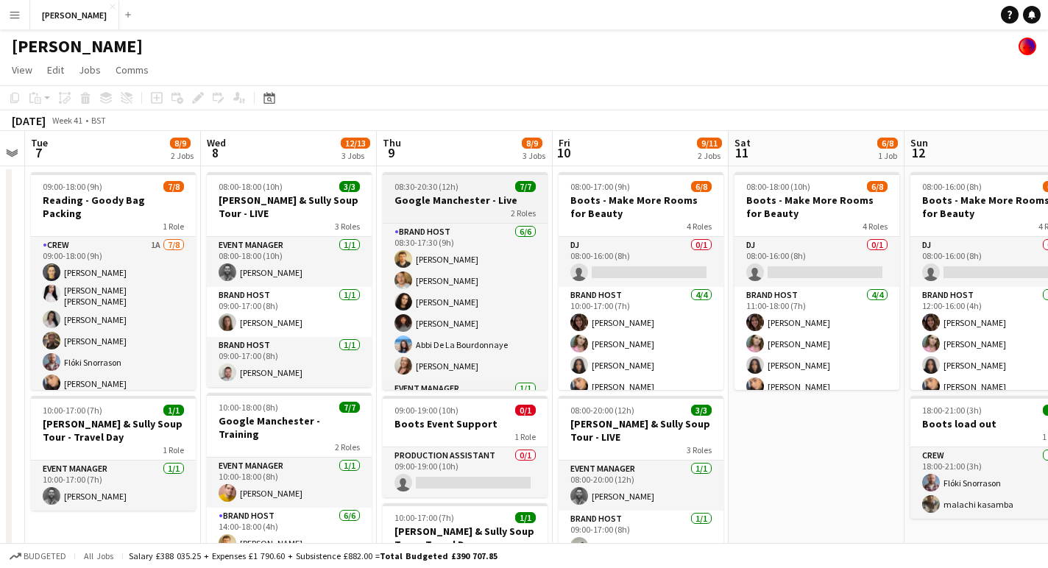
click at [465, 207] on div "2 Roles" at bounding box center [465, 213] width 165 height 12
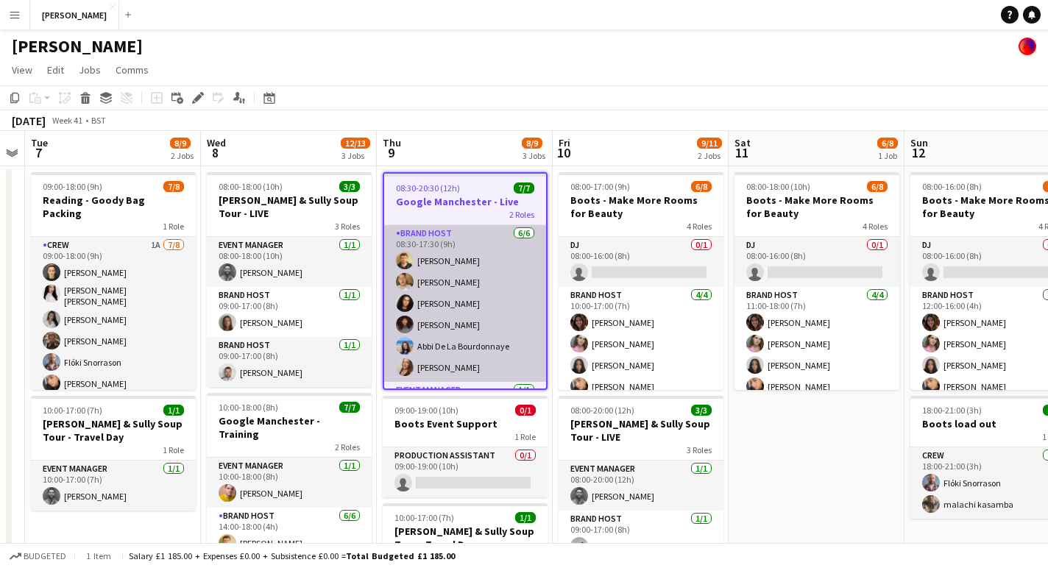
click at [473, 234] on app-card-role "Brand Host 6/6 08:30-17:30 (9h) Nathan Hulman Chris Owen Tillie Amartey Gloria …" at bounding box center [465, 303] width 162 height 157
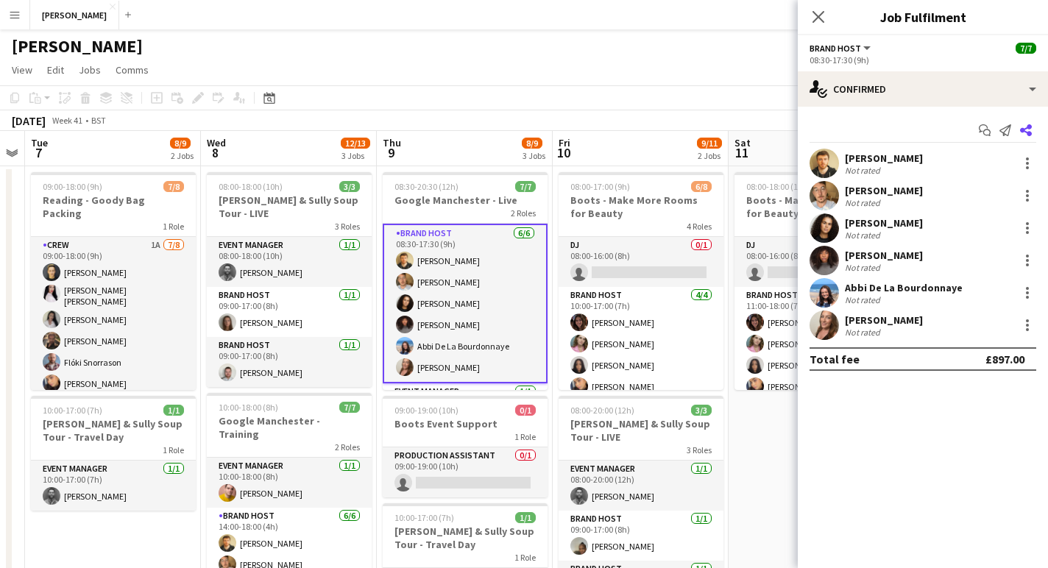
click at [1028, 127] on icon at bounding box center [1026, 130] width 12 height 12
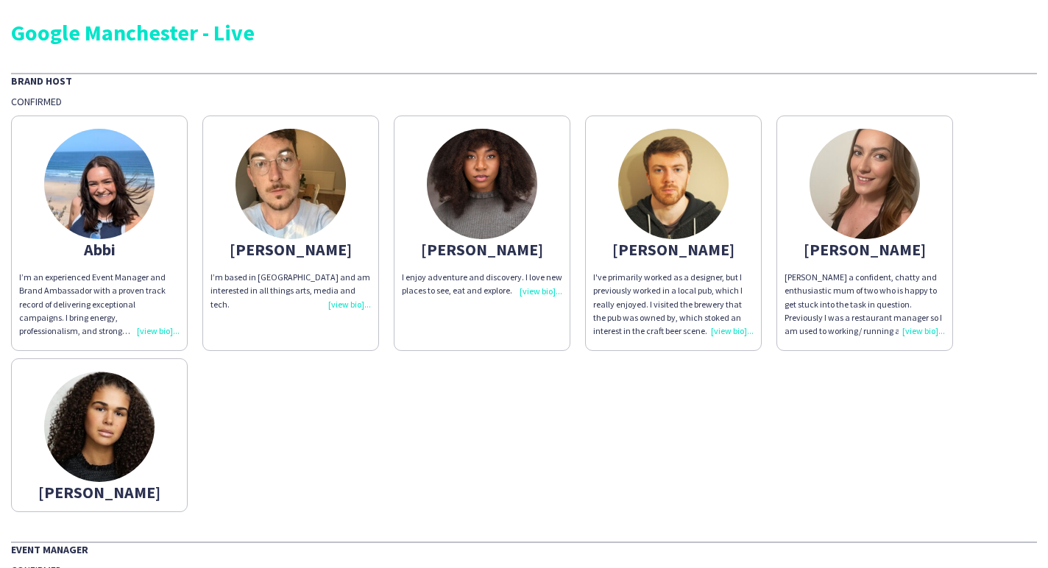
scroll to position [44, 0]
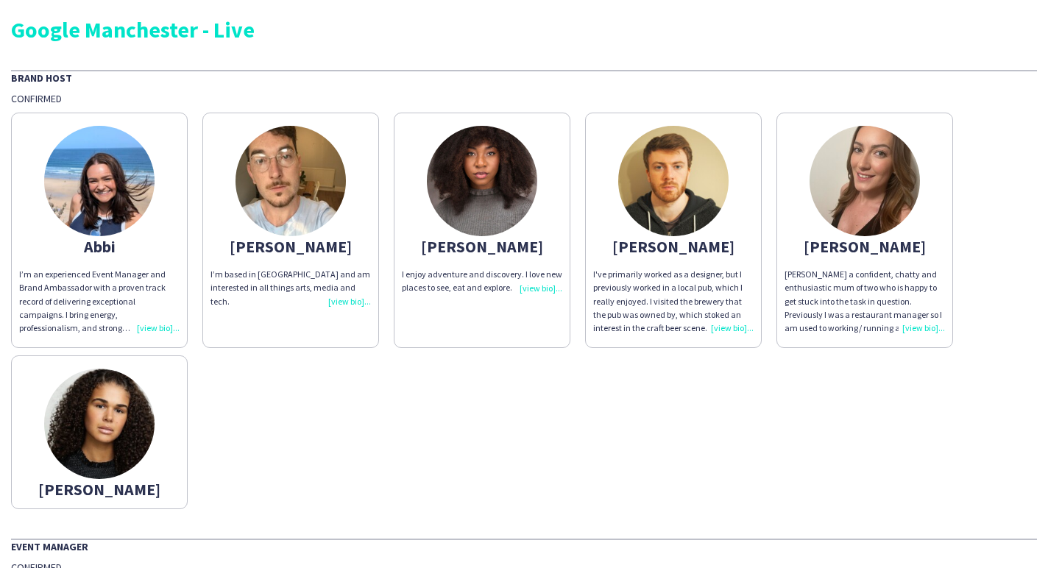
click at [147, 471] on app-share-pages-crew-card "Tillie" at bounding box center [99, 433] width 177 height 154
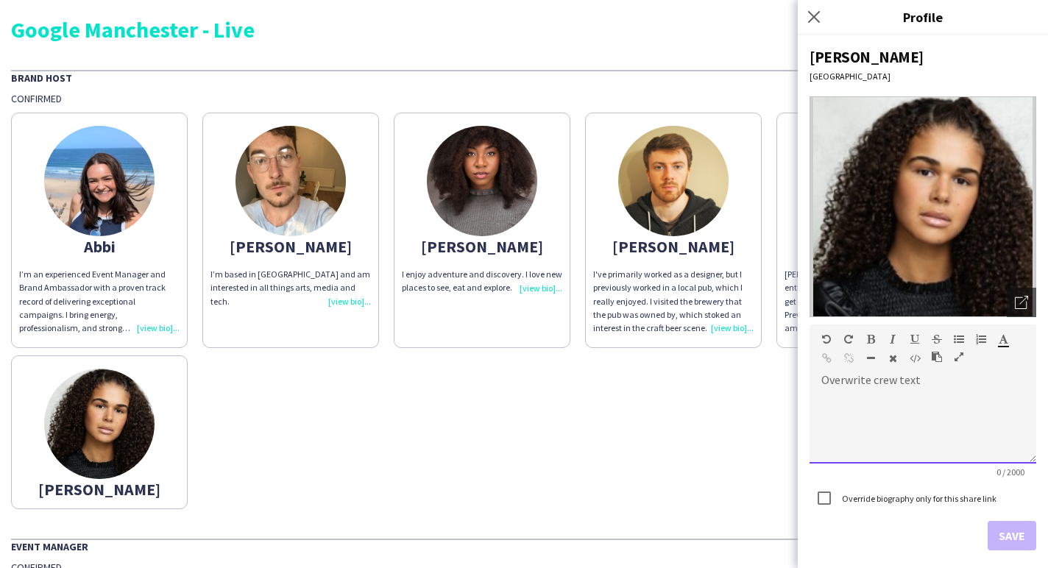
click at [894, 380] on div at bounding box center [923, 422] width 227 height 84
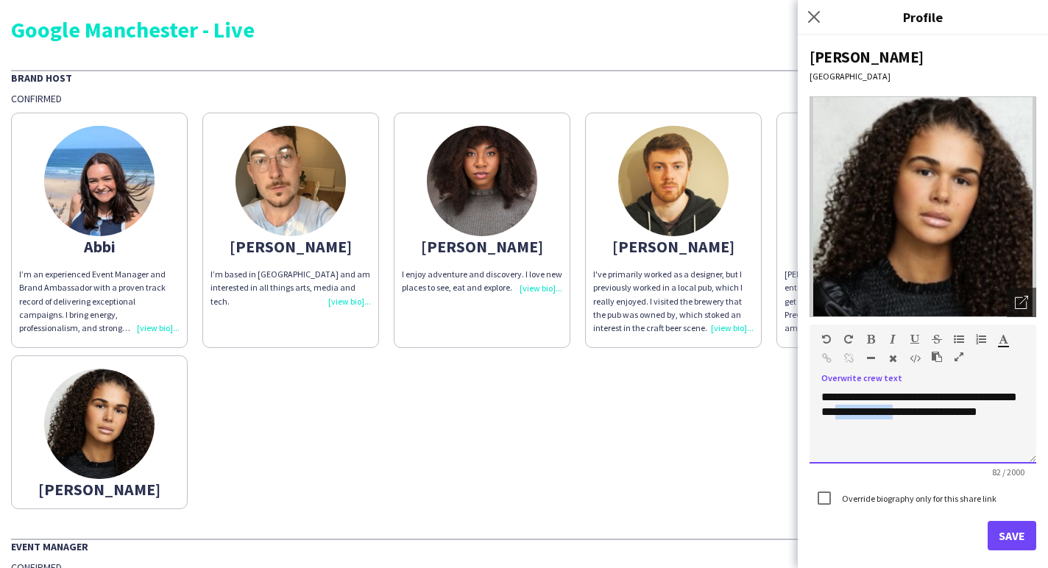
click at [949, 411] on div "**********" at bounding box center [923, 427] width 227 height 74
click at [853, 395] on div "**********" at bounding box center [923, 427] width 227 height 74
click at [915, 437] on div "**********" at bounding box center [923, 427] width 227 height 74
click at [999, 531] on button "Save" at bounding box center [1012, 535] width 49 height 29
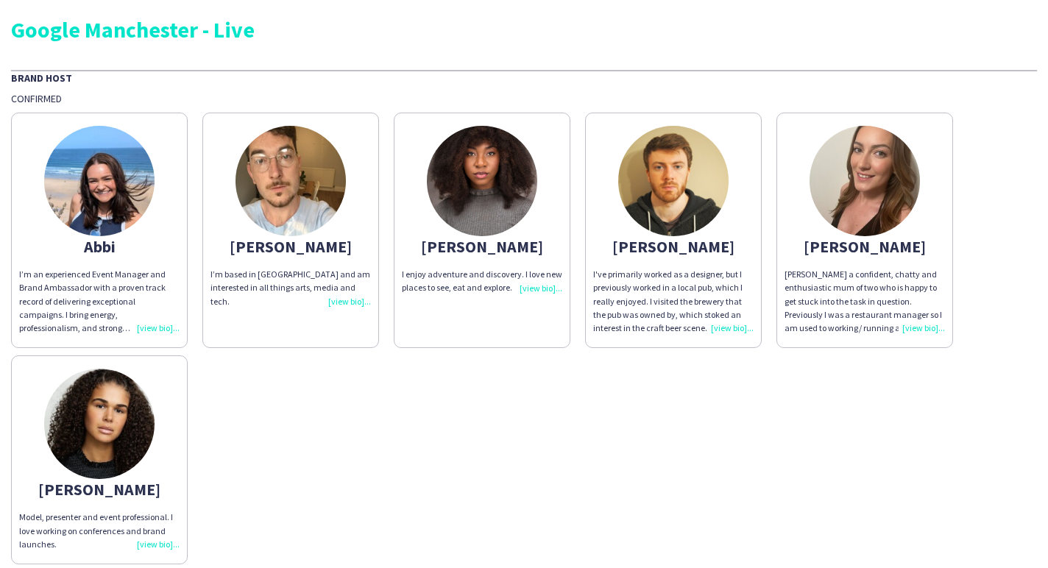
scroll to position [0, 0]
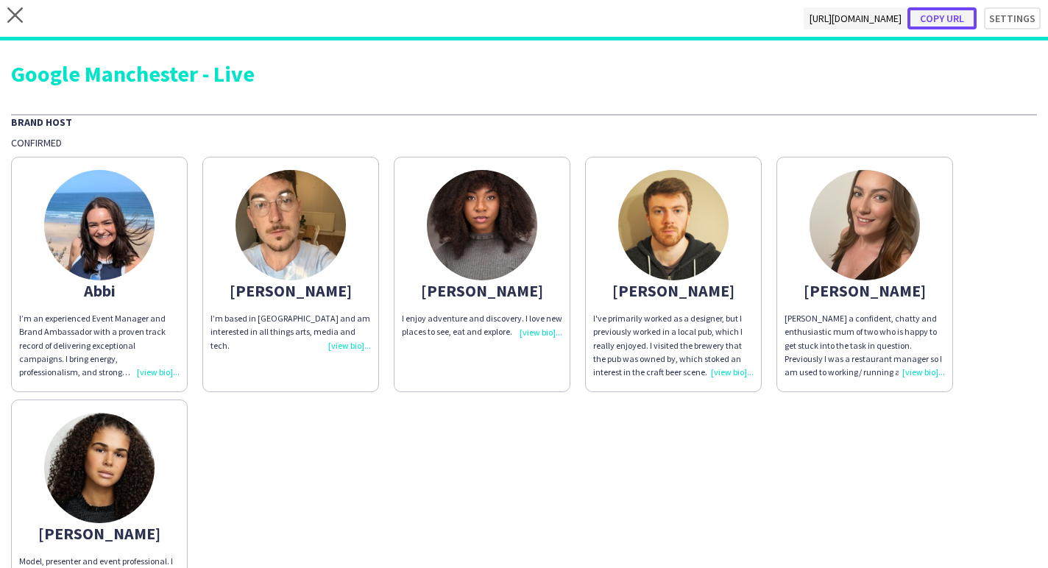
click at [956, 13] on button "Copy url" at bounding box center [942, 18] width 69 height 22
click at [18, 17] on icon "close" at bounding box center [14, 14] width 15 height 15
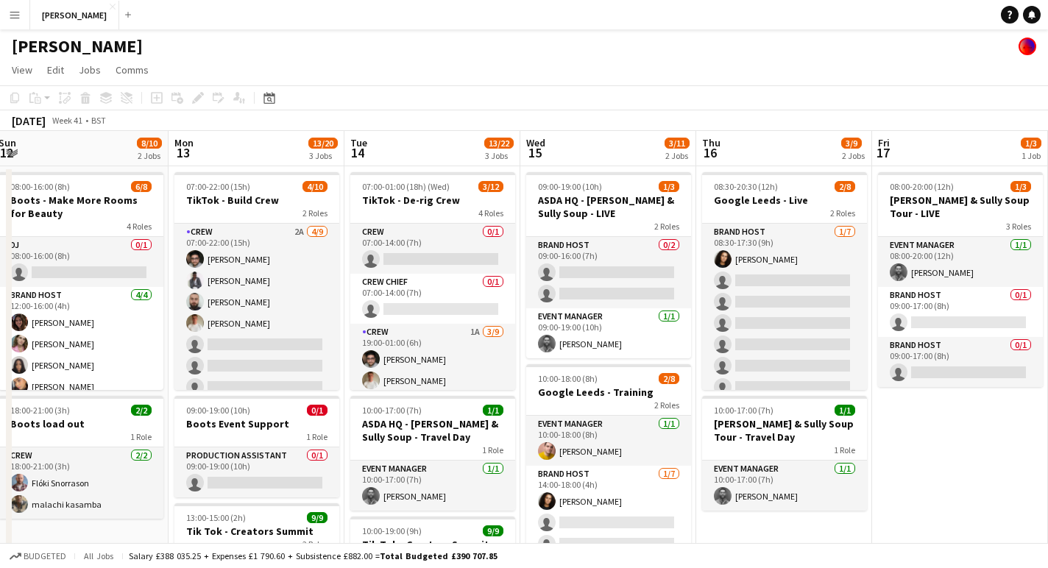
scroll to position [0, 538]
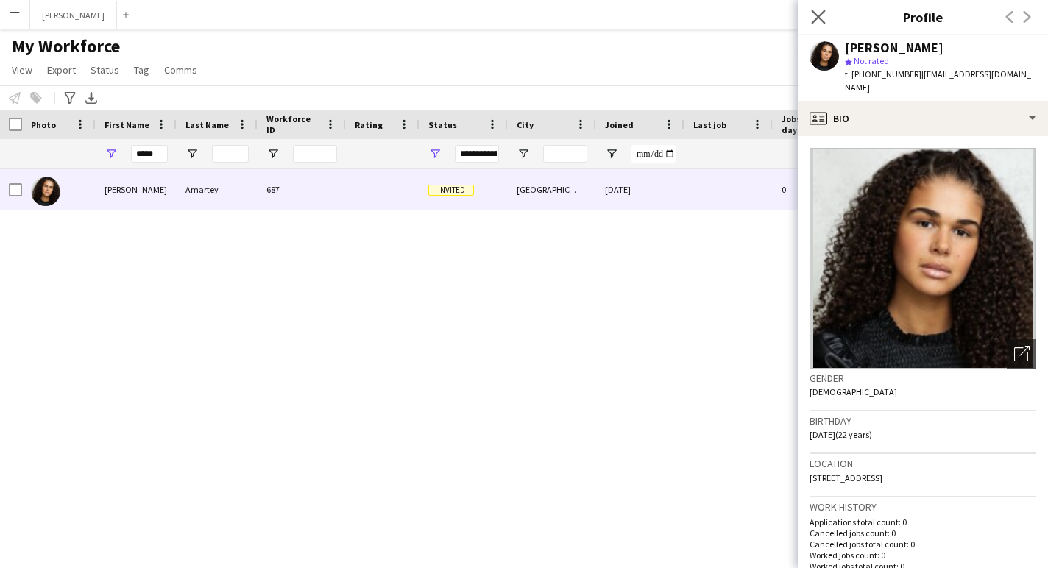
click at [826, 20] on app-icon "Close pop-in" at bounding box center [818, 17] width 21 height 21
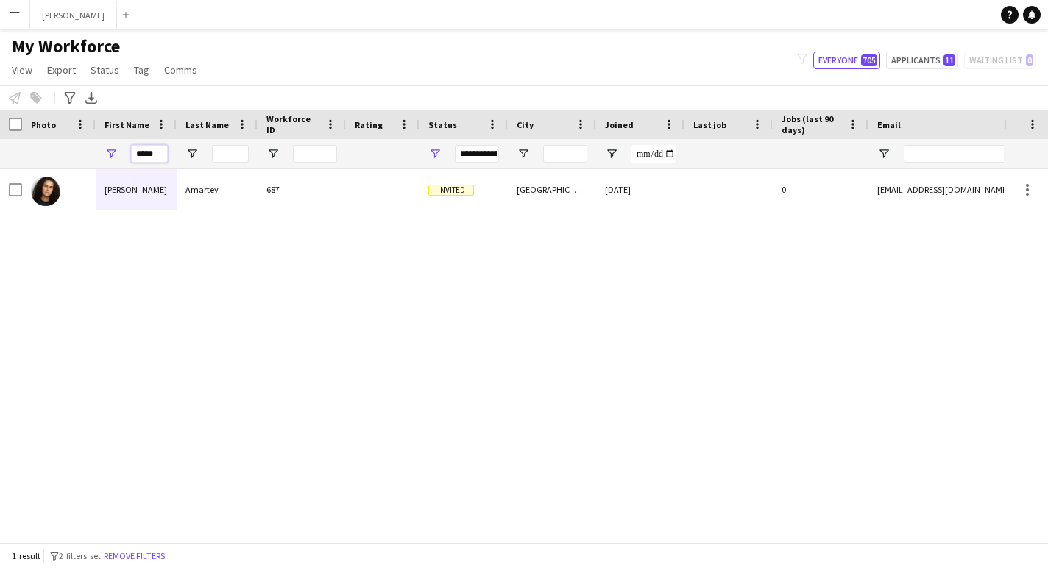
drag, startPoint x: 152, startPoint y: 154, endPoint x: 125, endPoint y: 155, distance: 27.2
click at [125, 155] on div "*****" at bounding box center [136, 153] width 81 height 29
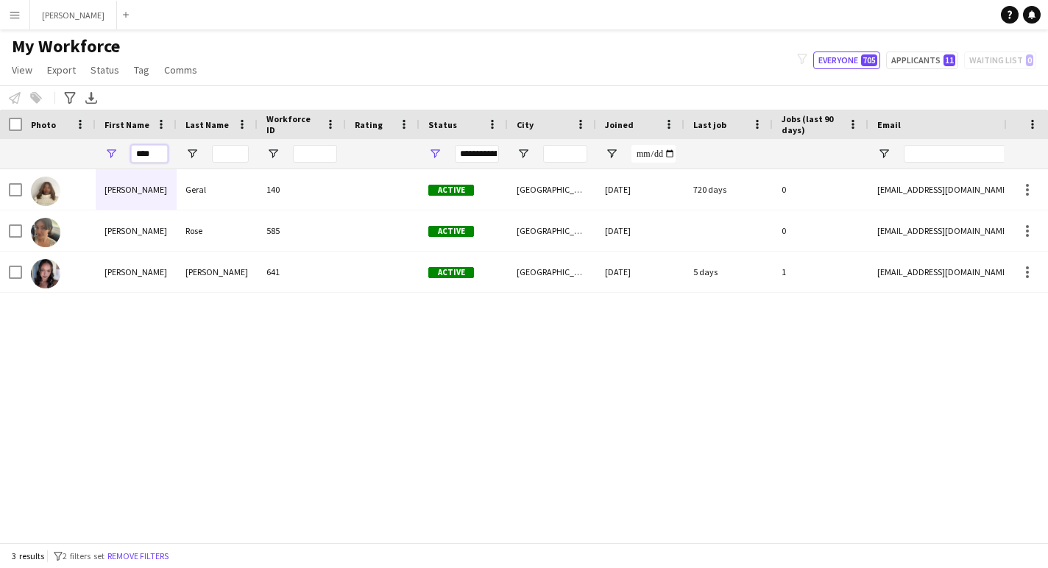
click at [160, 155] on input "****" at bounding box center [149, 154] width 37 height 18
type input "*"
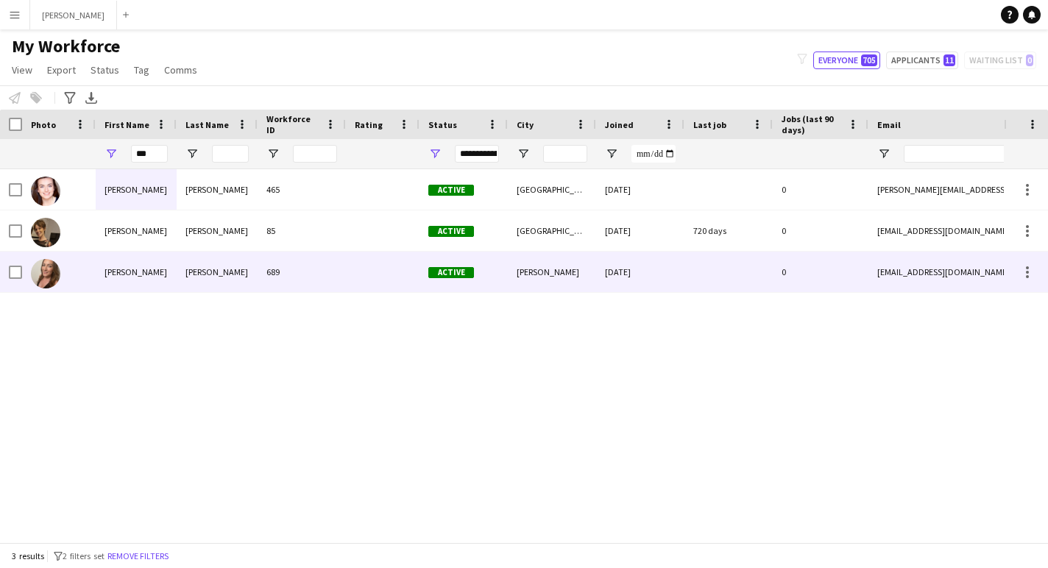
click at [165, 274] on div "Rebecca" at bounding box center [136, 272] width 81 height 40
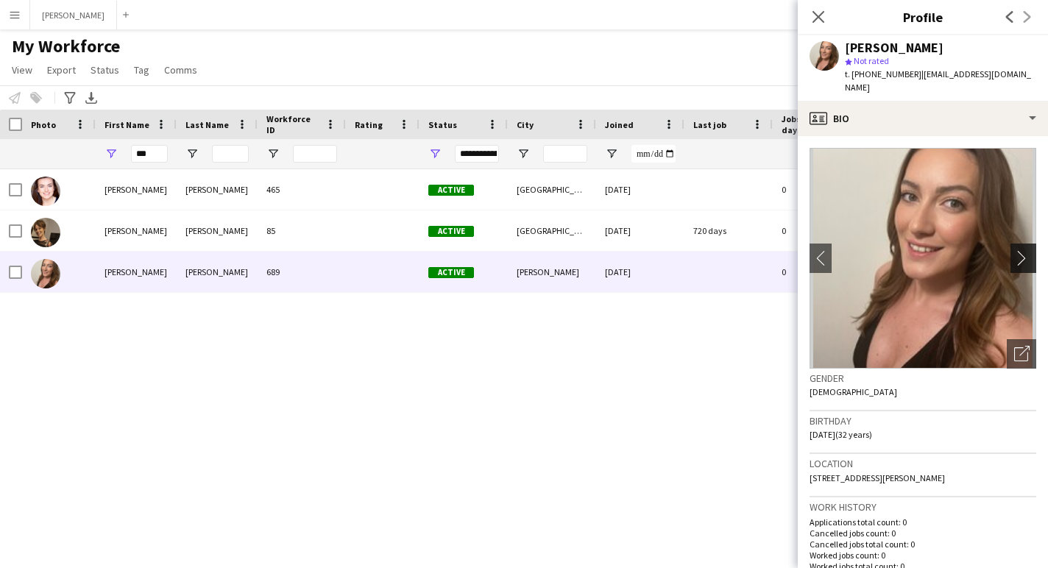
click at [1024, 250] on app-icon "chevron-right" at bounding box center [1025, 257] width 23 height 15
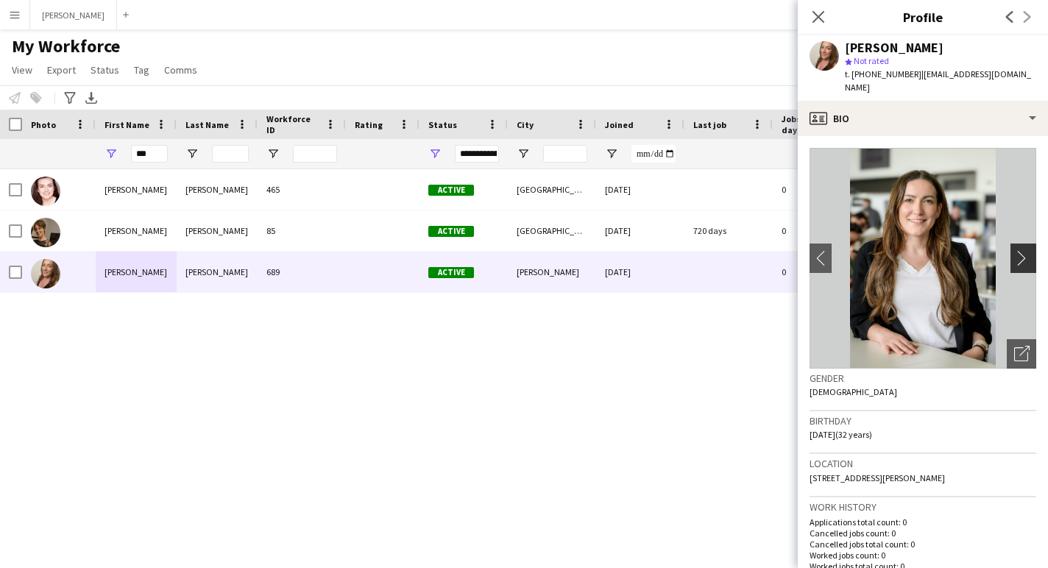
click at [1024, 250] on app-icon "chevron-right" at bounding box center [1025, 257] width 23 height 15
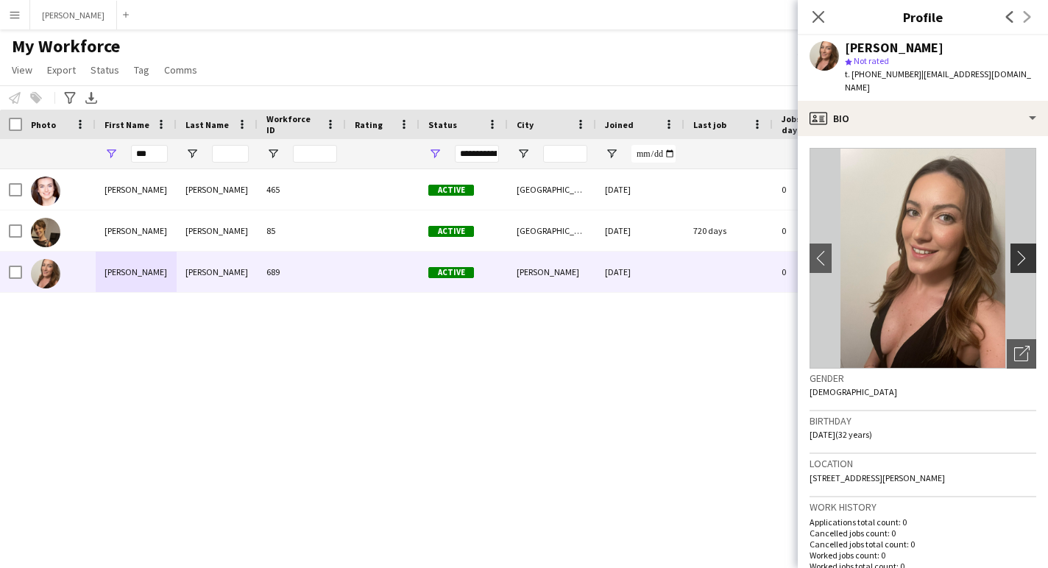
click at [1024, 250] on app-icon "chevron-right" at bounding box center [1025, 257] width 23 height 15
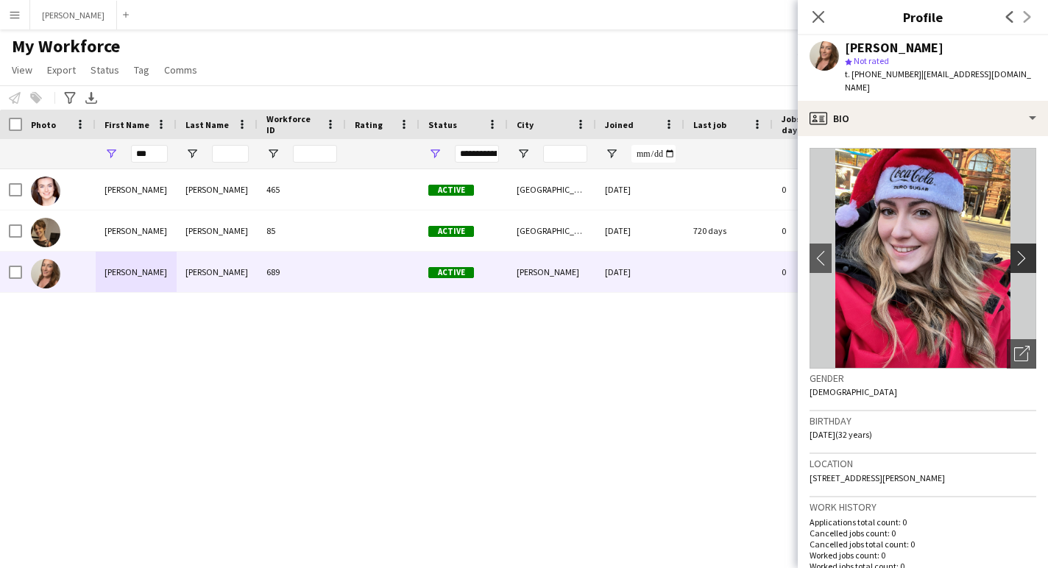
click at [1024, 250] on app-icon "chevron-right" at bounding box center [1025, 257] width 23 height 15
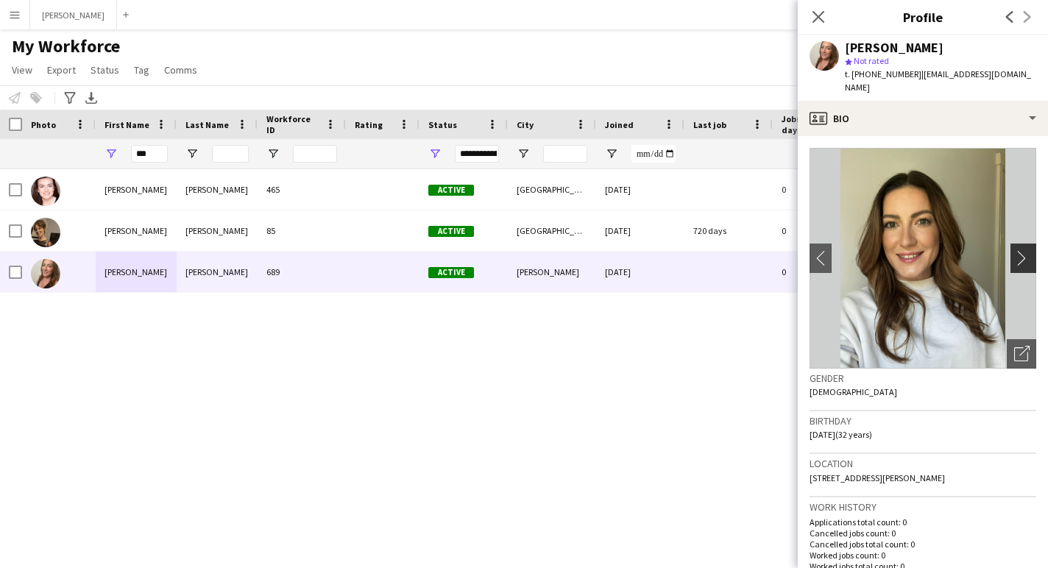
click at [1024, 250] on app-icon "chevron-right" at bounding box center [1025, 257] width 23 height 15
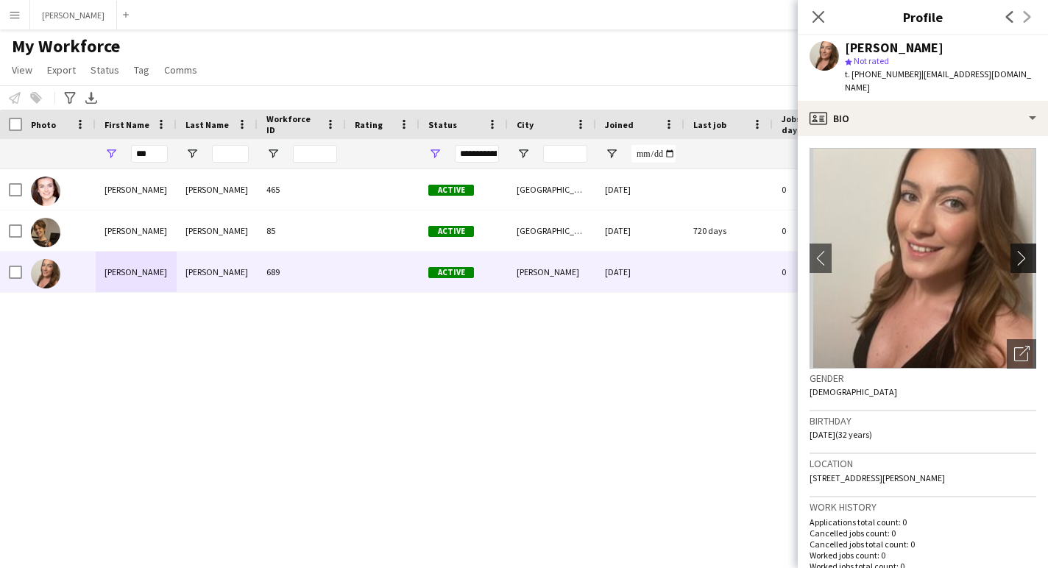
click at [1024, 250] on app-icon "chevron-right" at bounding box center [1025, 257] width 23 height 15
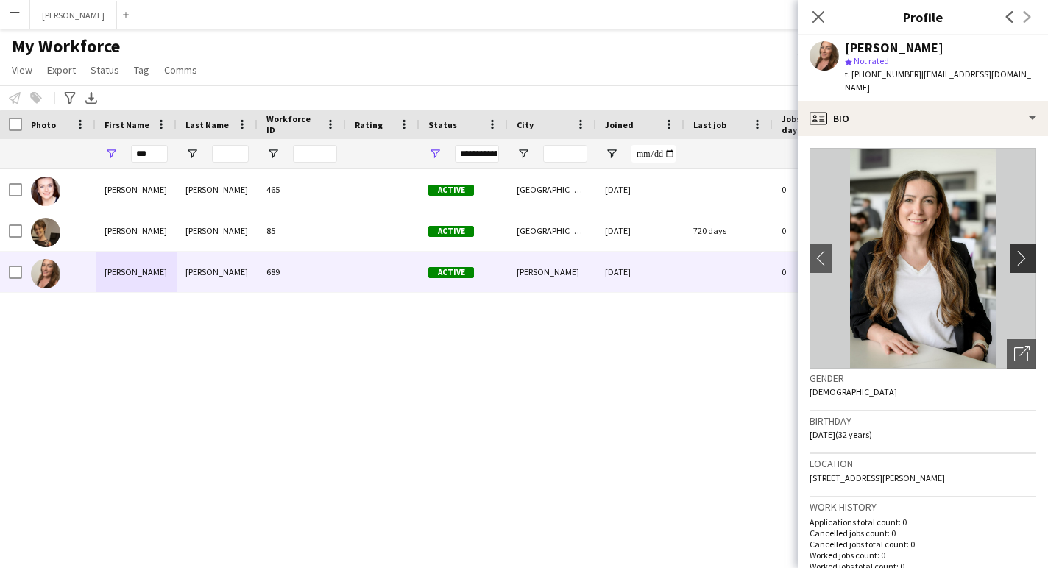
click at [1024, 250] on app-icon "chevron-right" at bounding box center [1025, 257] width 23 height 15
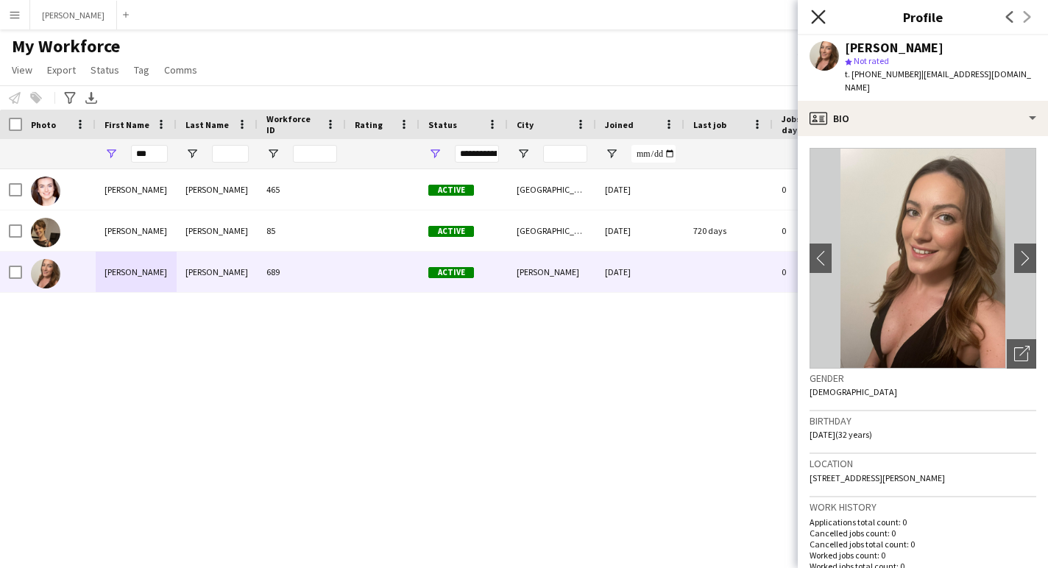
click at [822, 15] on icon "Close pop-in" at bounding box center [818, 17] width 14 height 14
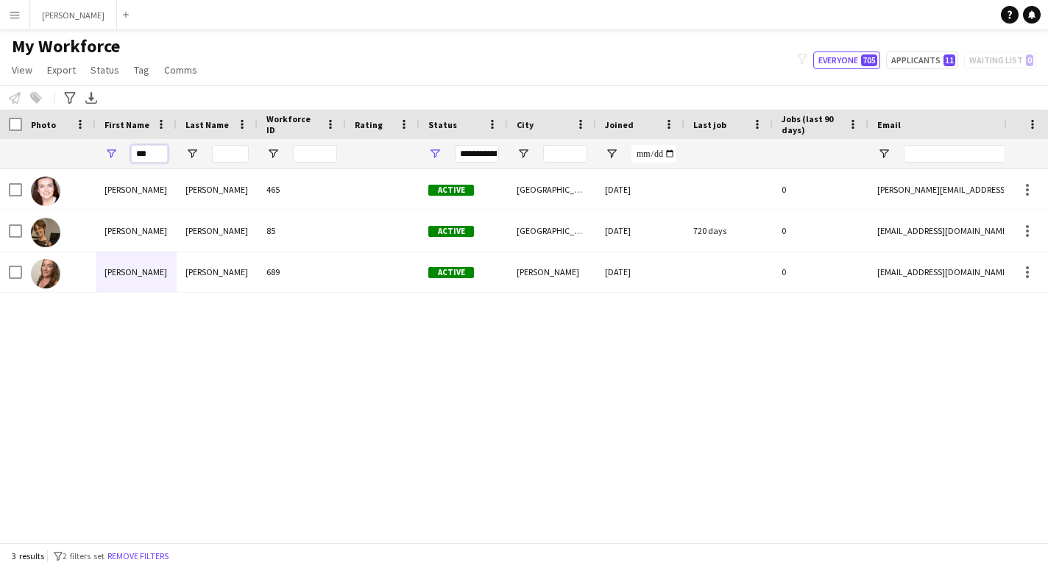
click at [166, 155] on input "***" at bounding box center [149, 154] width 37 height 18
type input "*"
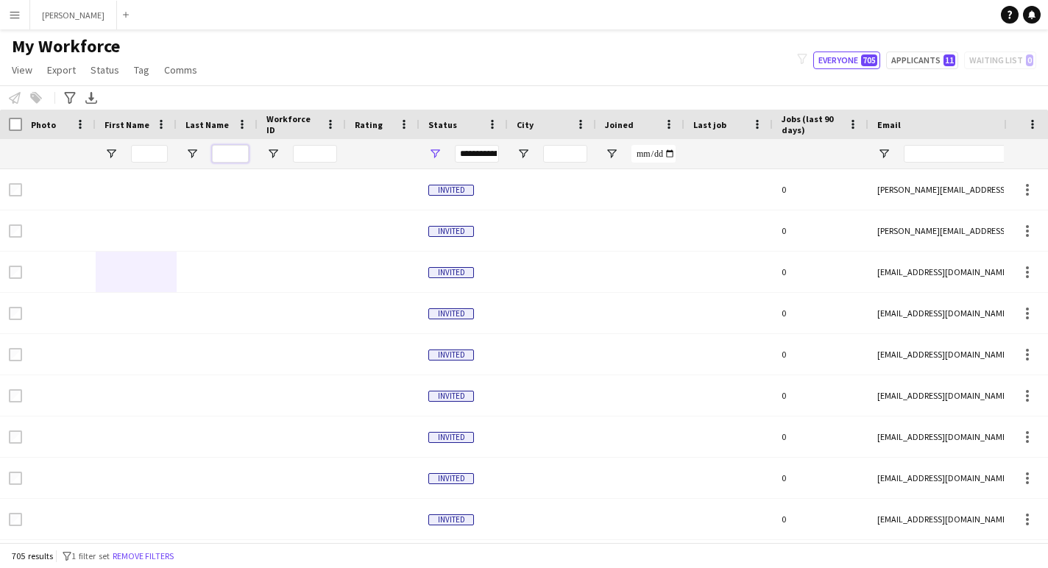
click at [231, 152] on input "Last Name Filter Input" at bounding box center [230, 154] width 37 height 18
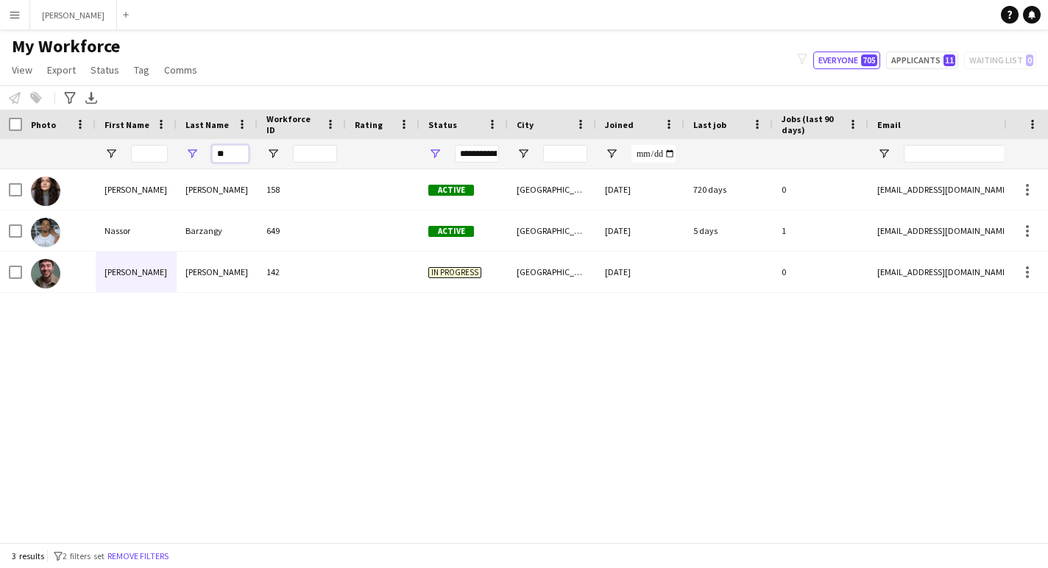
type input "*"
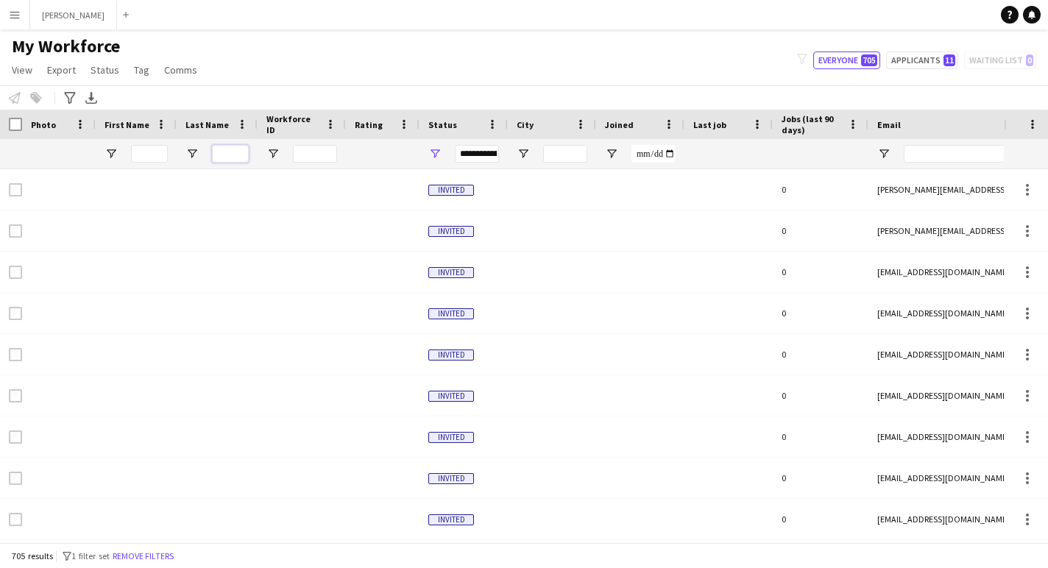
click at [227, 153] on input "Last Name Filter Input" at bounding box center [230, 154] width 37 height 18
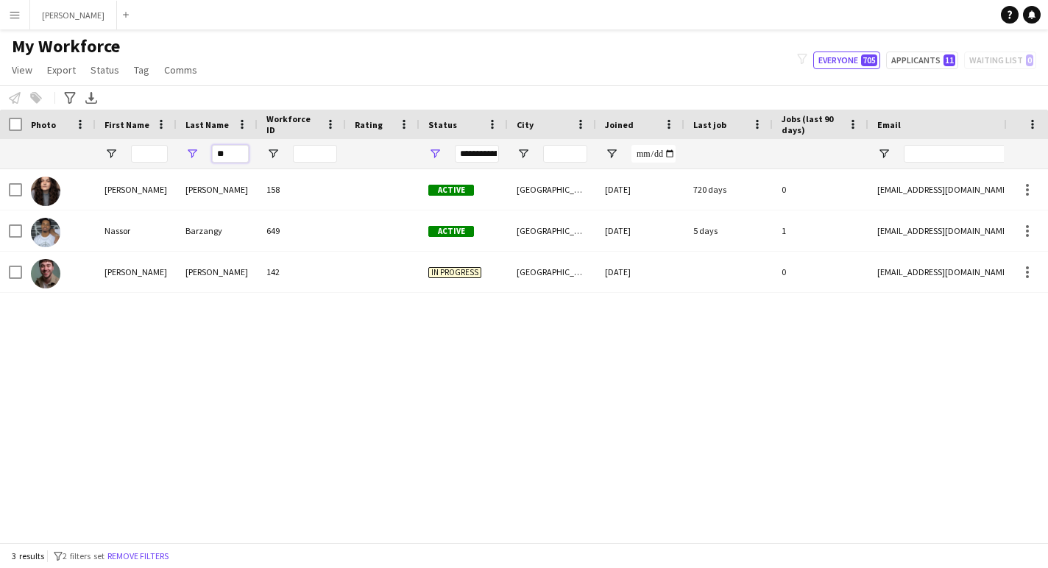
type input "*"
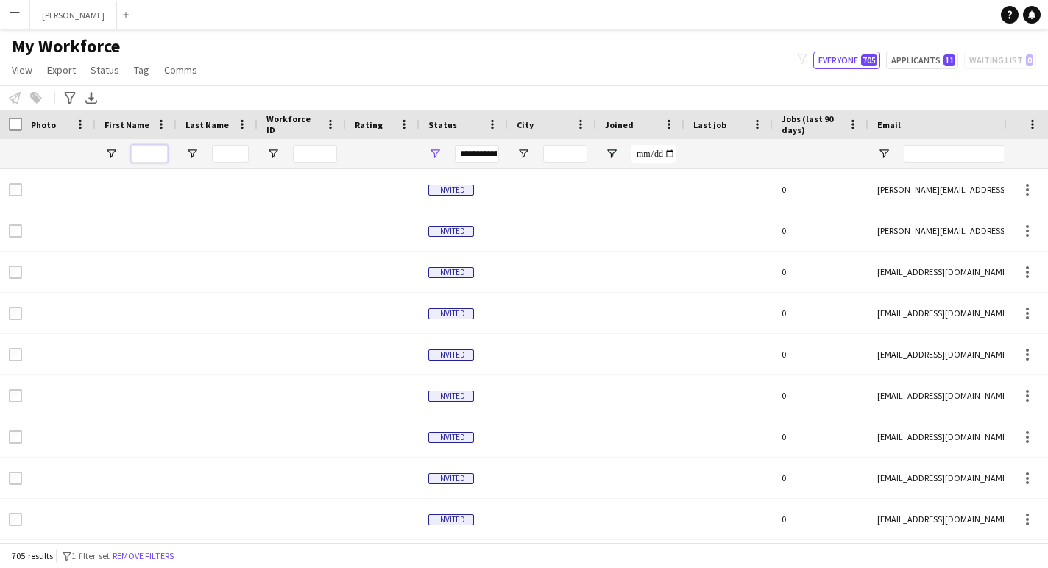
click at [152, 152] on input "First Name Filter Input" at bounding box center [149, 154] width 37 height 18
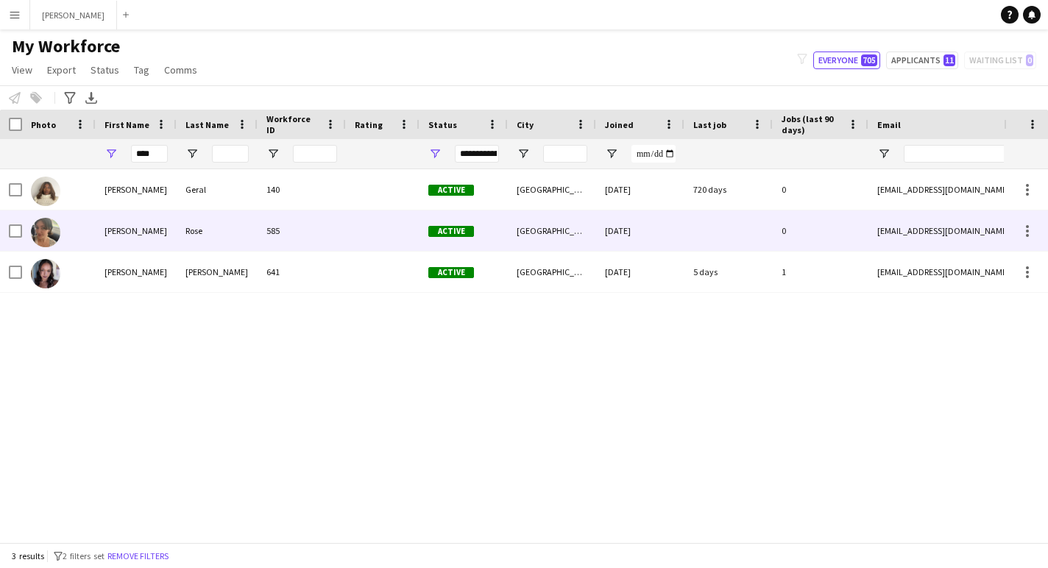
click at [160, 233] on div "Abigail" at bounding box center [136, 231] width 81 height 40
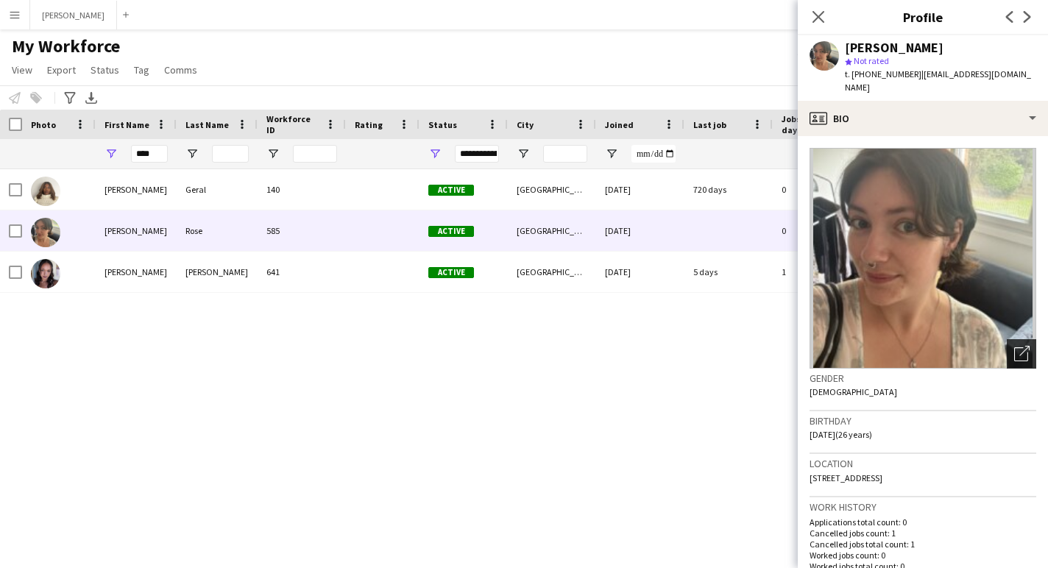
click at [1023, 346] on icon "Open photos pop-in" at bounding box center [1021, 353] width 15 height 15
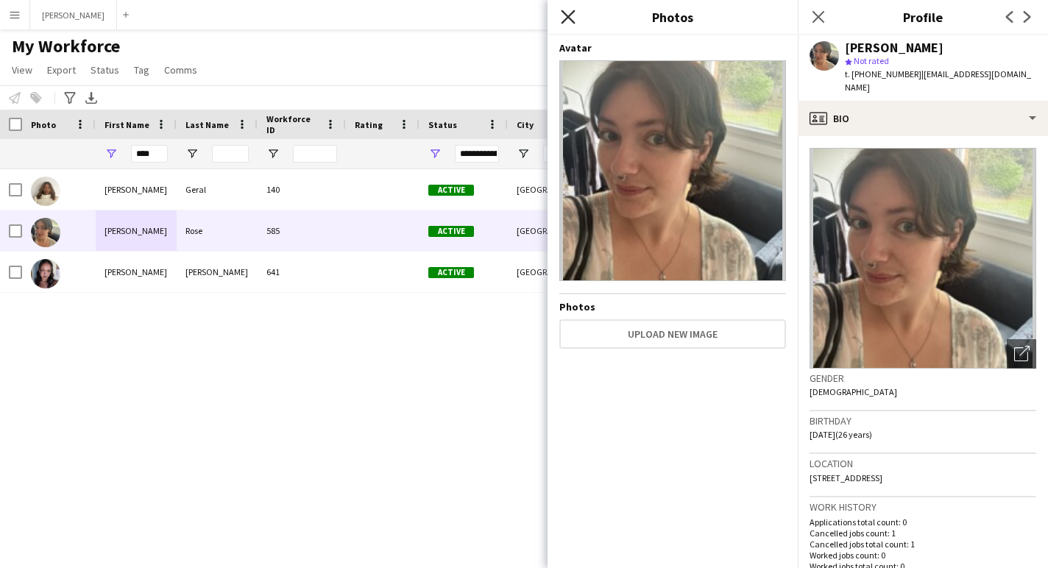
click at [569, 15] on icon at bounding box center [568, 17] width 14 height 14
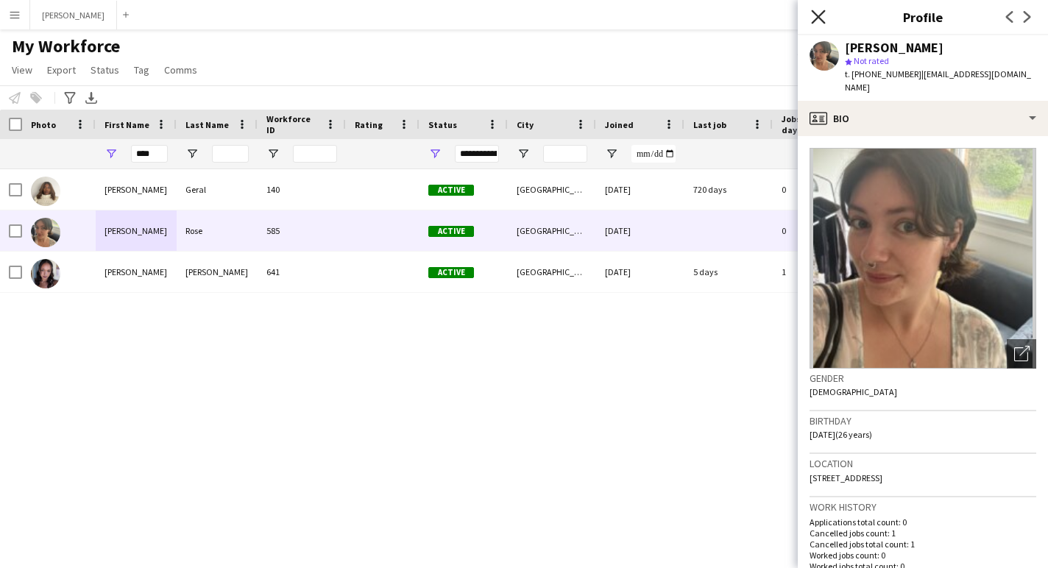
click at [821, 18] on icon at bounding box center [818, 17] width 14 height 14
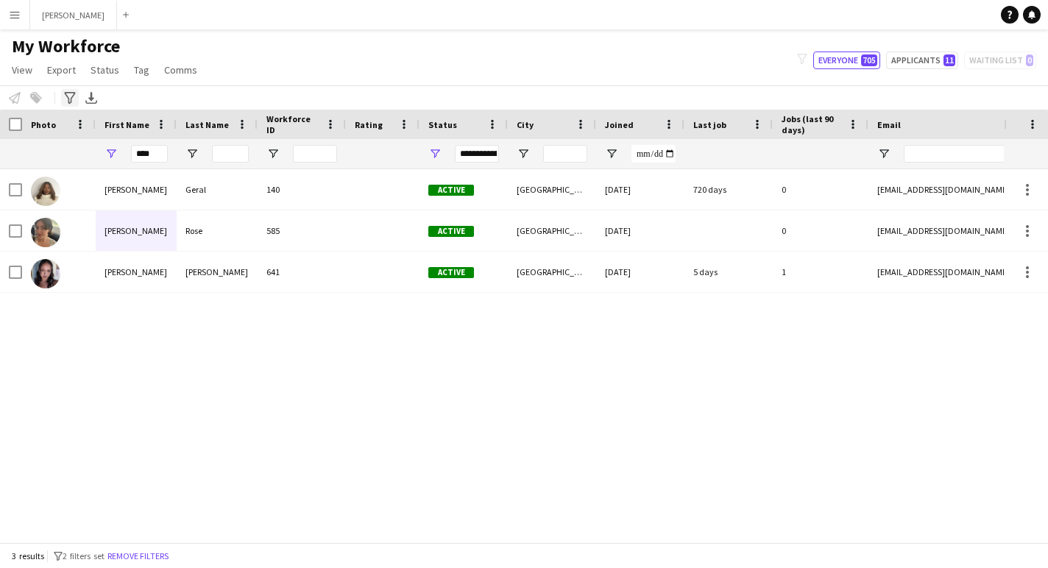
click at [69, 98] on icon "Advanced filters" at bounding box center [70, 98] width 12 height 12
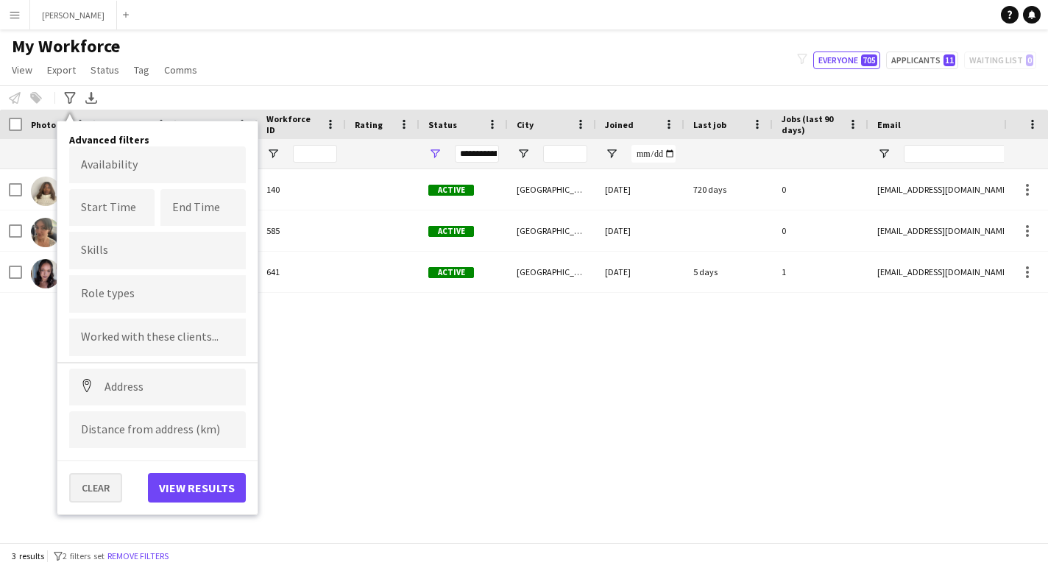
click at [103, 481] on button "Clear" at bounding box center [95, 487] width 53 height 29
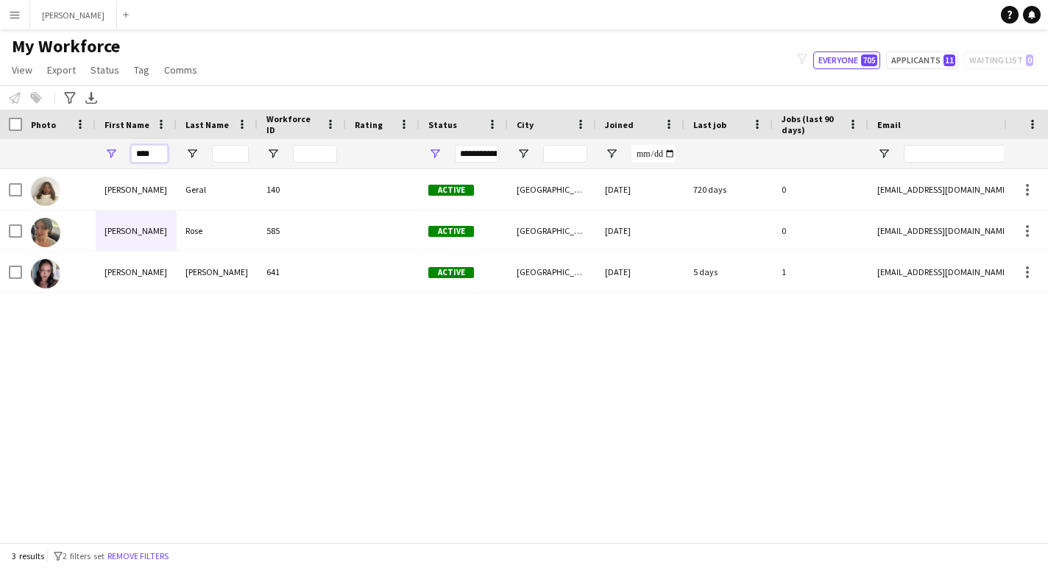
click at [158, 150] on input "****" at bounding box center [149, 154] width 37 height 18
type input "*"
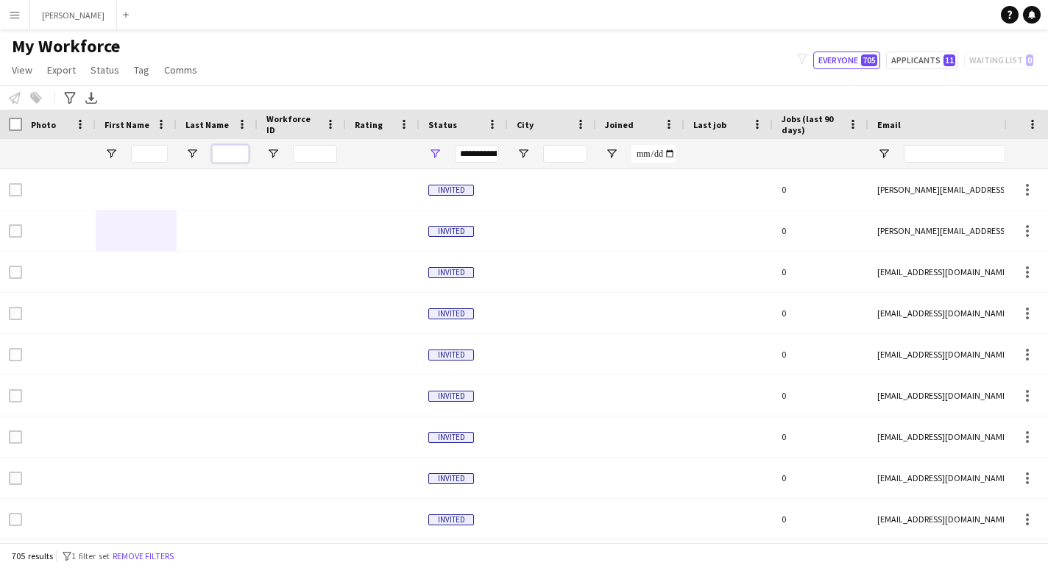
click at [233, 152] on input "Last Name Filter Input" at bounding box center [230, 154] width 37 height 18
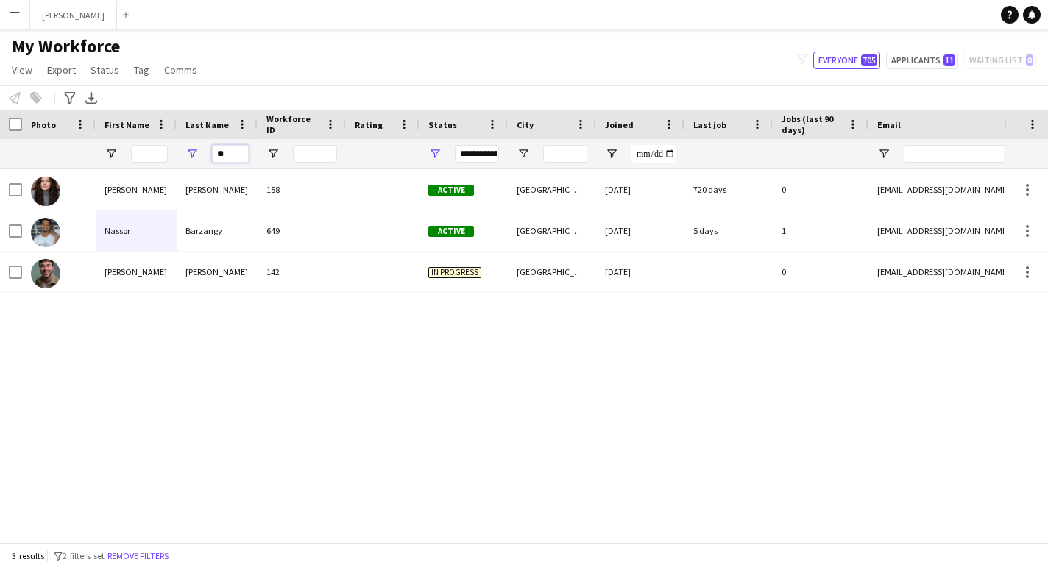
type input "*"
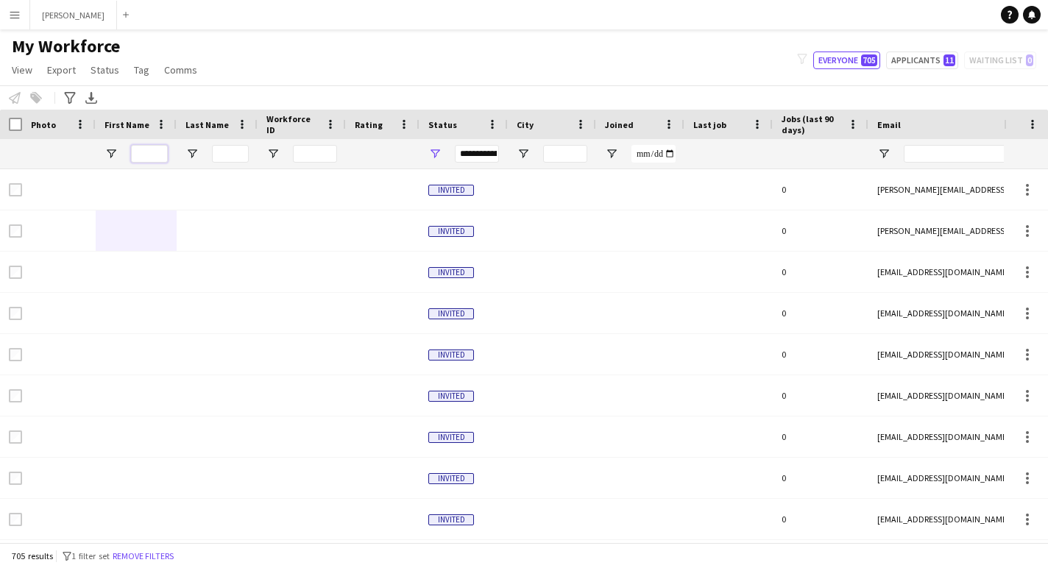
click at [147, 155] on input "First Name Filter Input" at bounding box center [149, 154] width 37 height 18
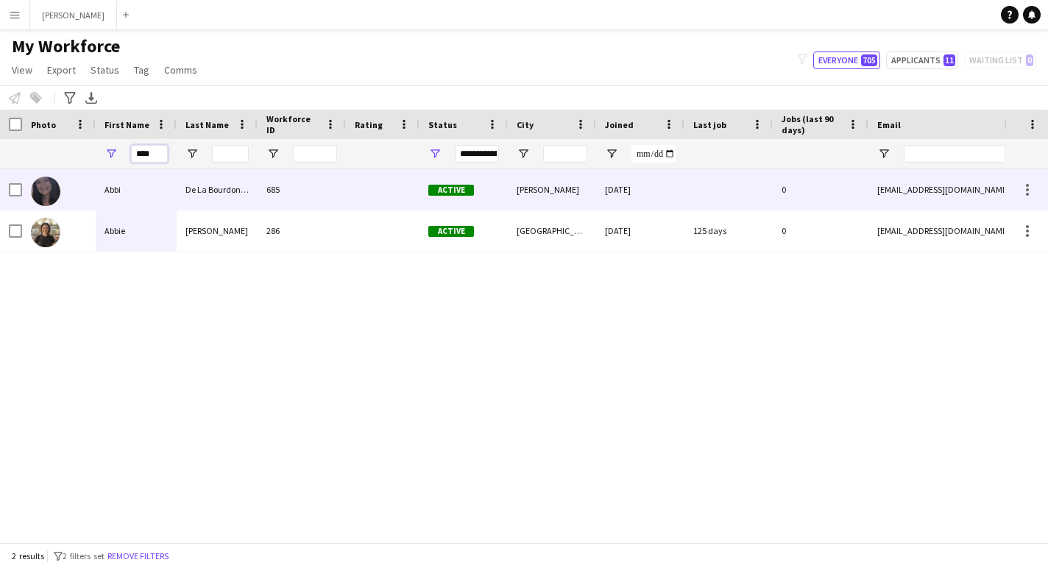
type input "****"
click at [144, 199] on div "Abbi" at bounding box center [136, 189] width 81 height 40
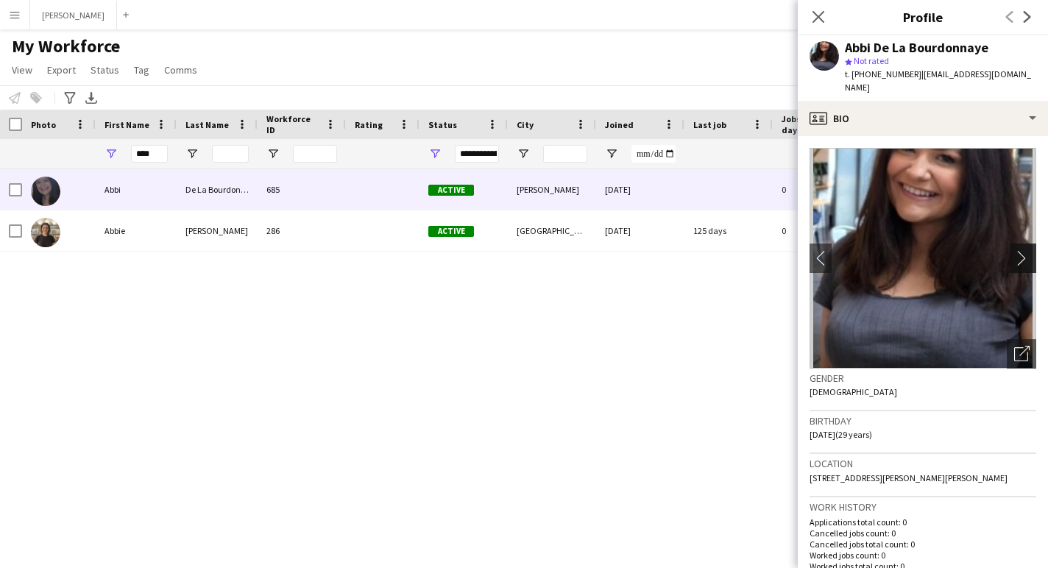
click at [1023, 250] on app-icon "chevron-right" at bounding box center [1025, 257] width 23 height 15
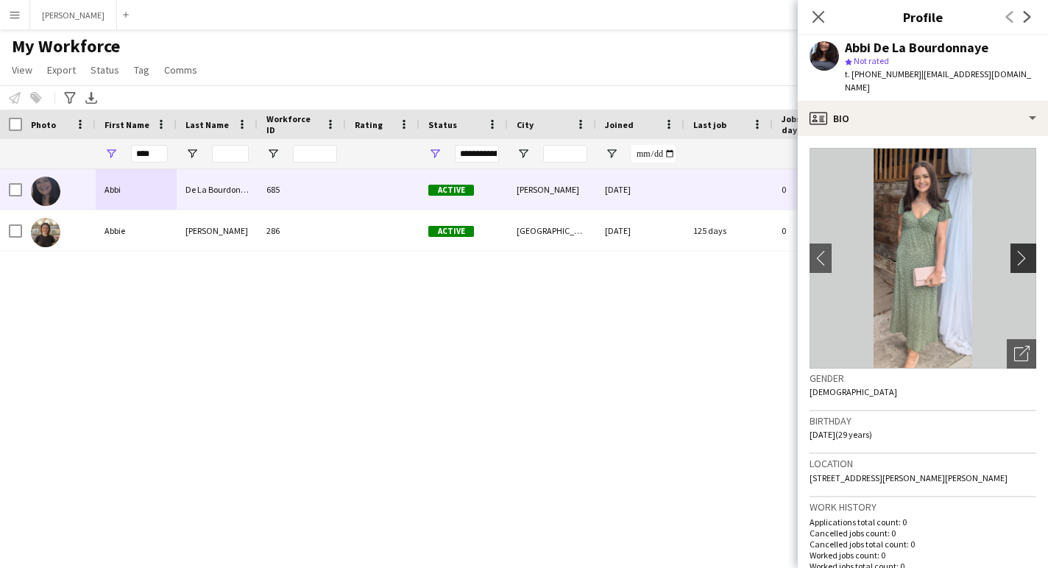
click at [1026, 250] on app-icon "chevron-right" at bounding box center [1025, 257] width 23 height 15
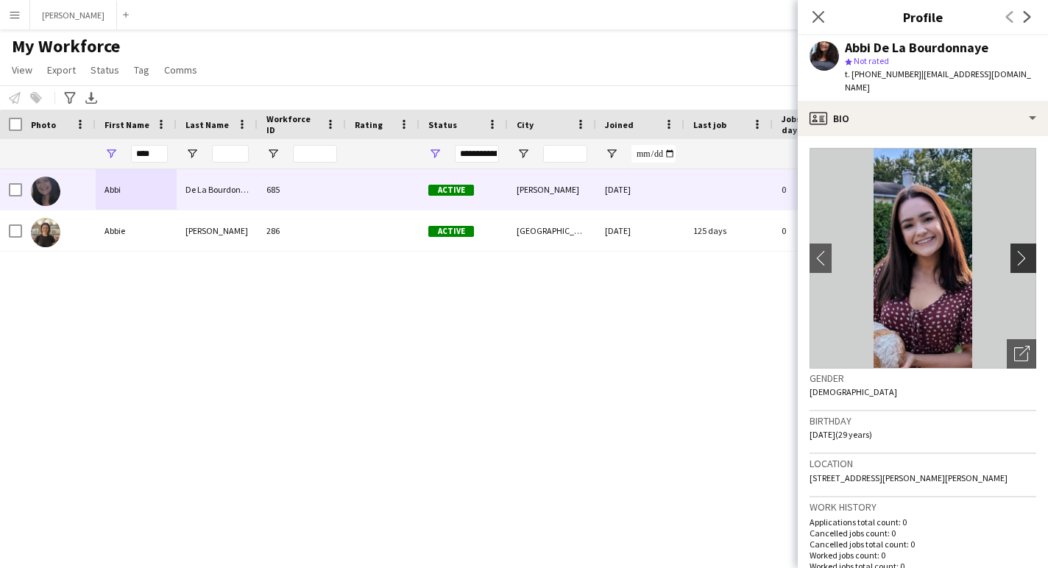
click at [1026, 250] on app-icon "chevron-right" at bounding box center [1025, 257] width 23 height 15
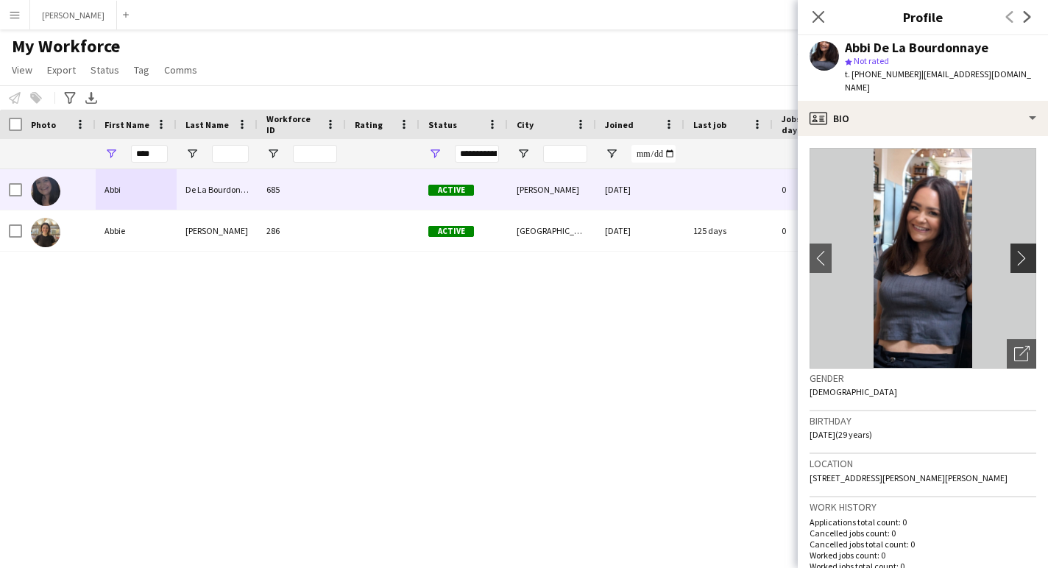
click at [1026, 250] on app-icon "chevron-right" at bounding box center [1025, 257] width 23 height 15
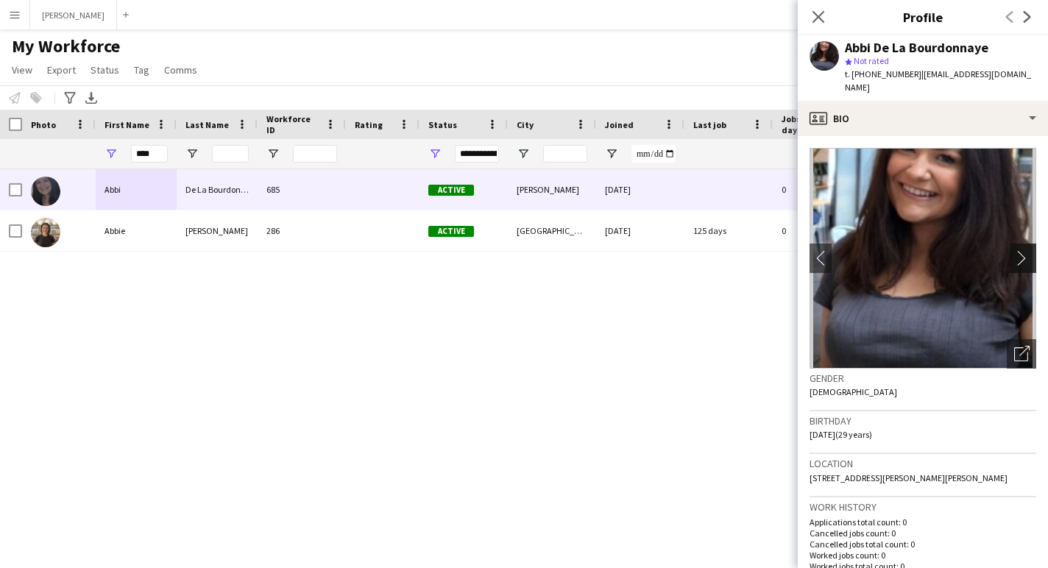
click at [1026, 250] on app-icon "chevron-right" at bounding box center [1025, 257] width 23 height 15
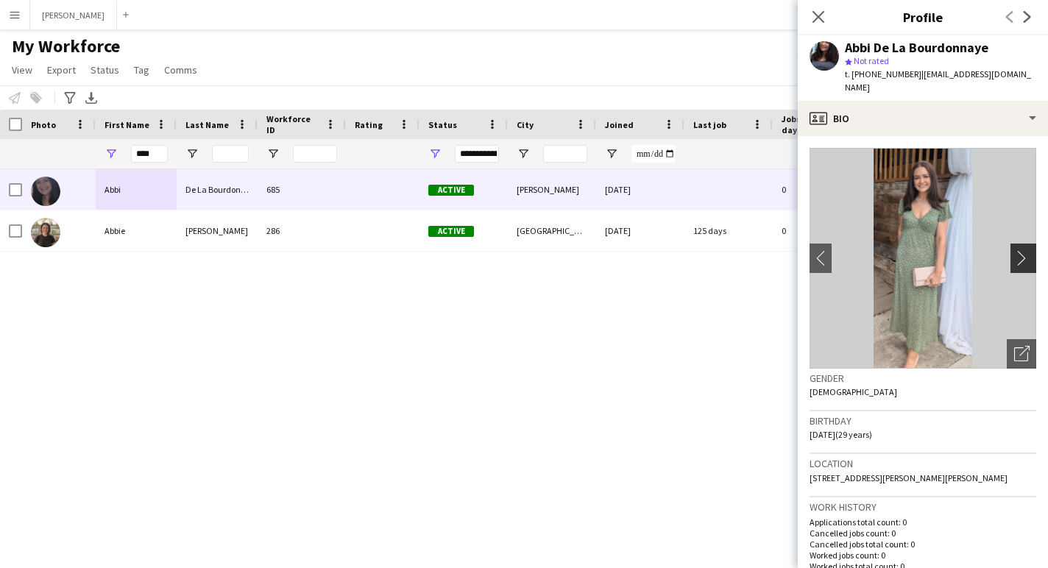
click at [1026, 250] on app-icon "chevron-right" at bounding box center [1025, 257] width 23 height 15
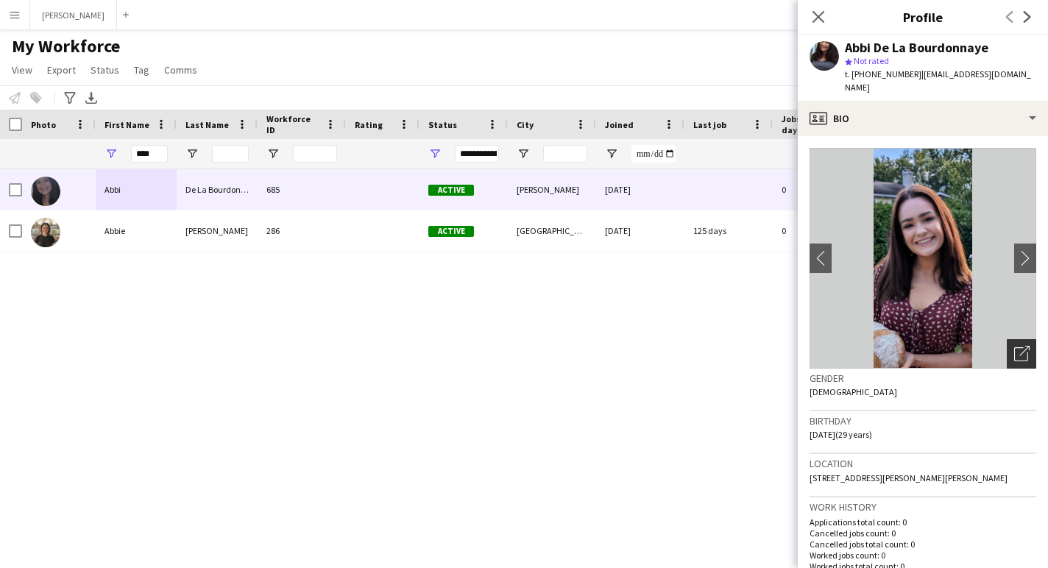
click at [1027, 346] on icon "Open photos pop-in" at bounding box center [1021, 353] width 15 height 15
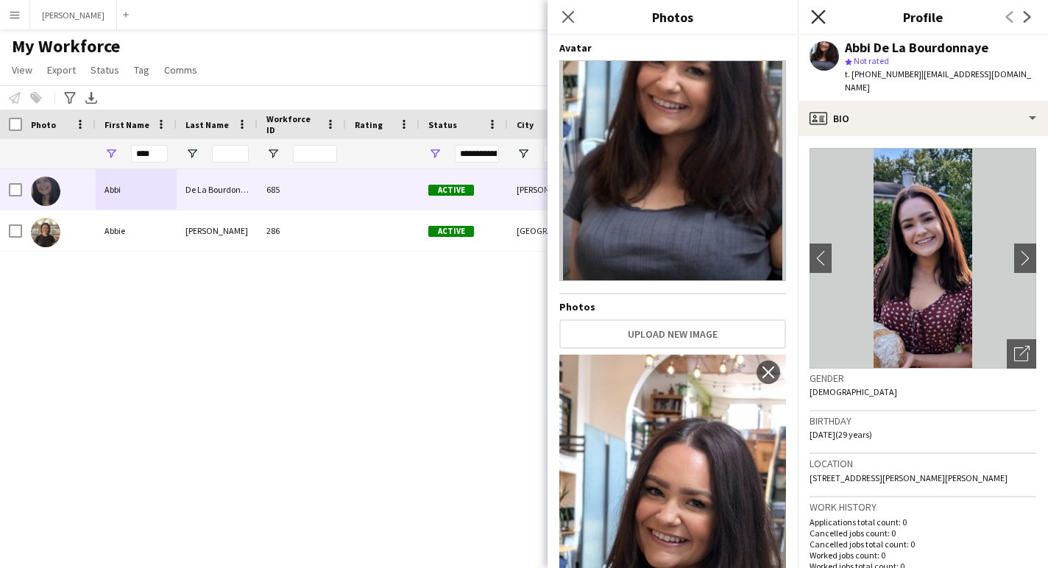
click at [819, 15] on icon at bounding box center [818, 17] width 14 height 14
